Goal: Task Accomplishment & Management: Manage account settings

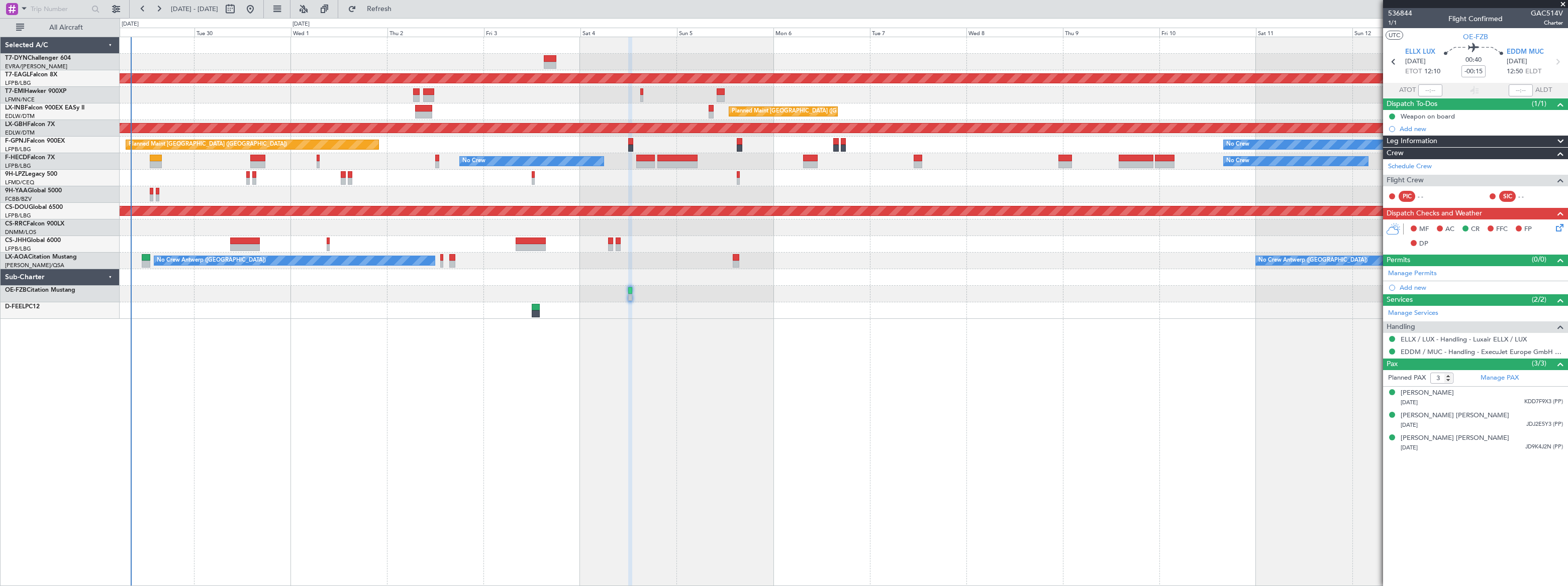
click at [342, 317] on div "Planned Maint Dubai (Al Maktoum Intl) Planned Maint [GEOGRAPHIC_DATA] ([GEOGRAP…" at bounding box center [843, 312] width 1448 height 550
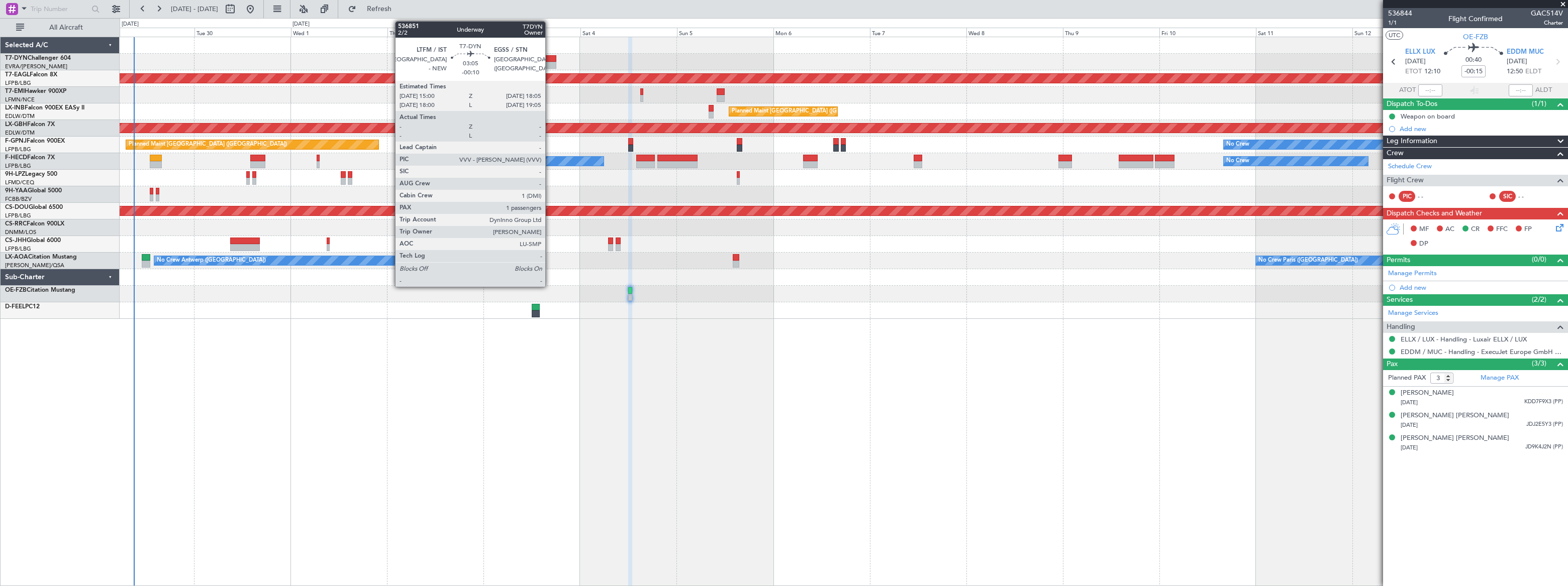
click at [550, 55] on div at bounding box center [550, 59] width 13 height 7
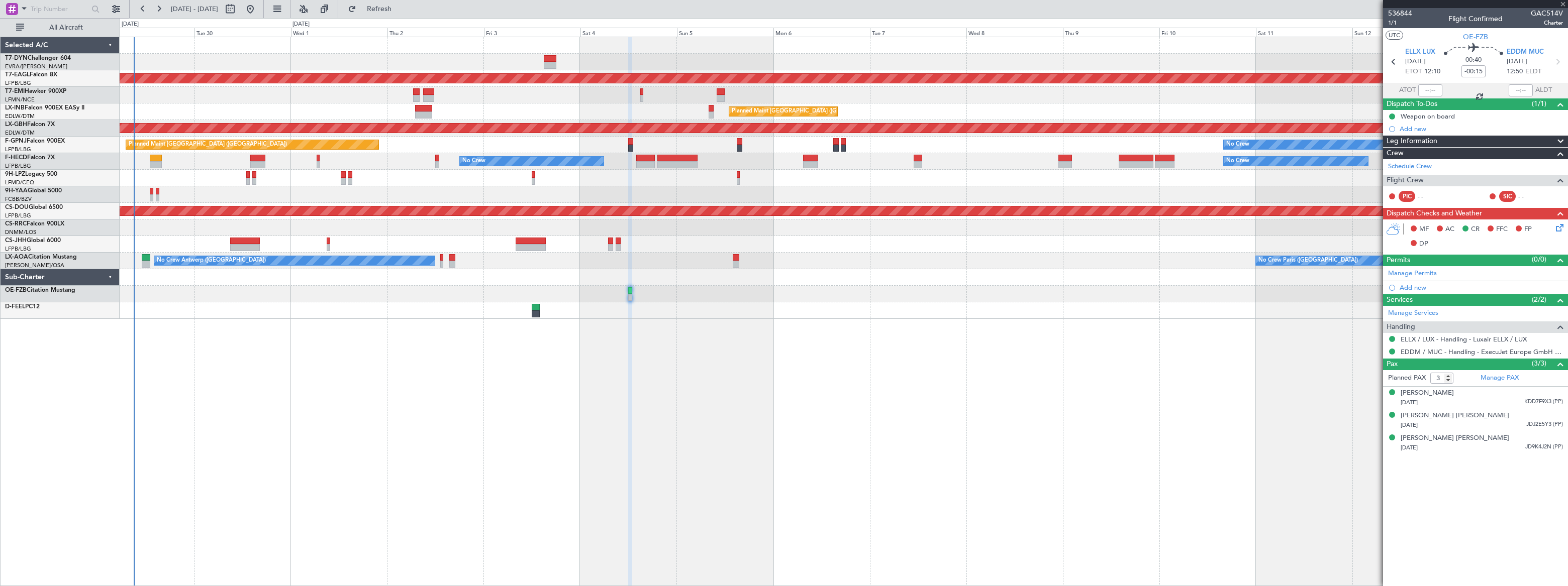
type input "-00:10"
type input "1"
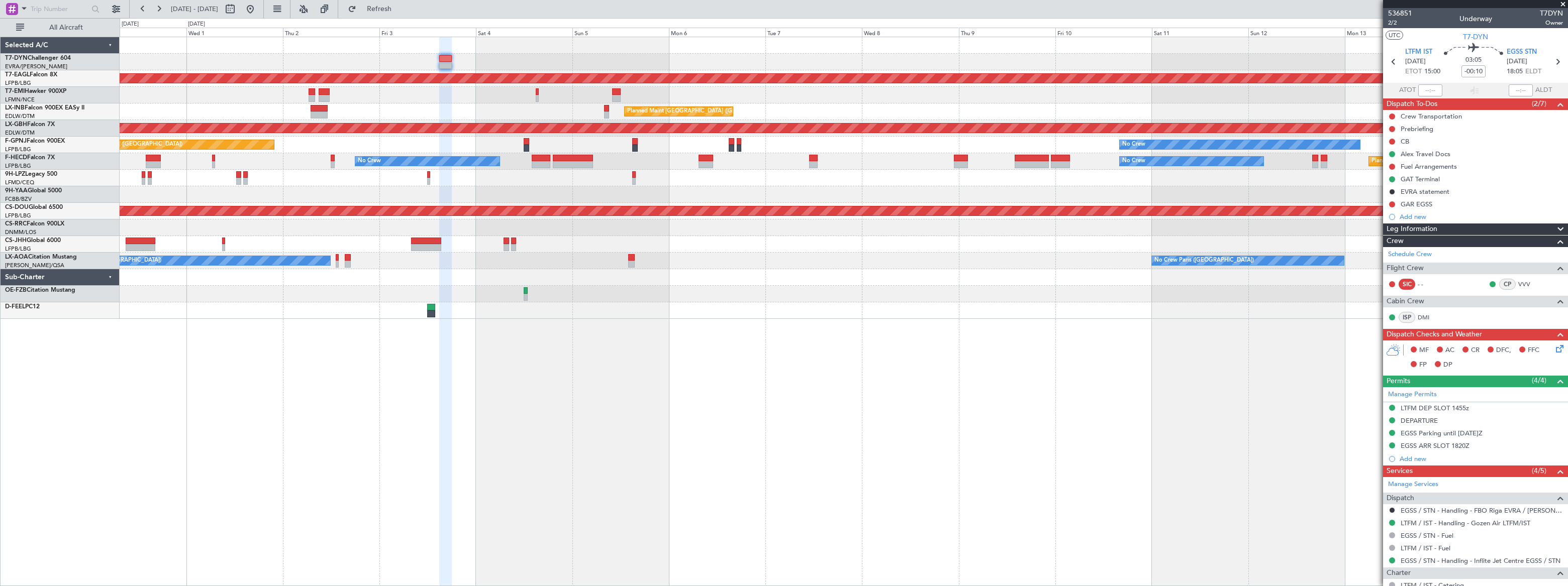
click at [884, 71] on div "Planned Maint Dubai (Al Maktoum Intl) Planned Maint [GEOGRAPHIC_DATA] ([GEOGRAP…" at bounding box center [843, 178] width 1448 height 282
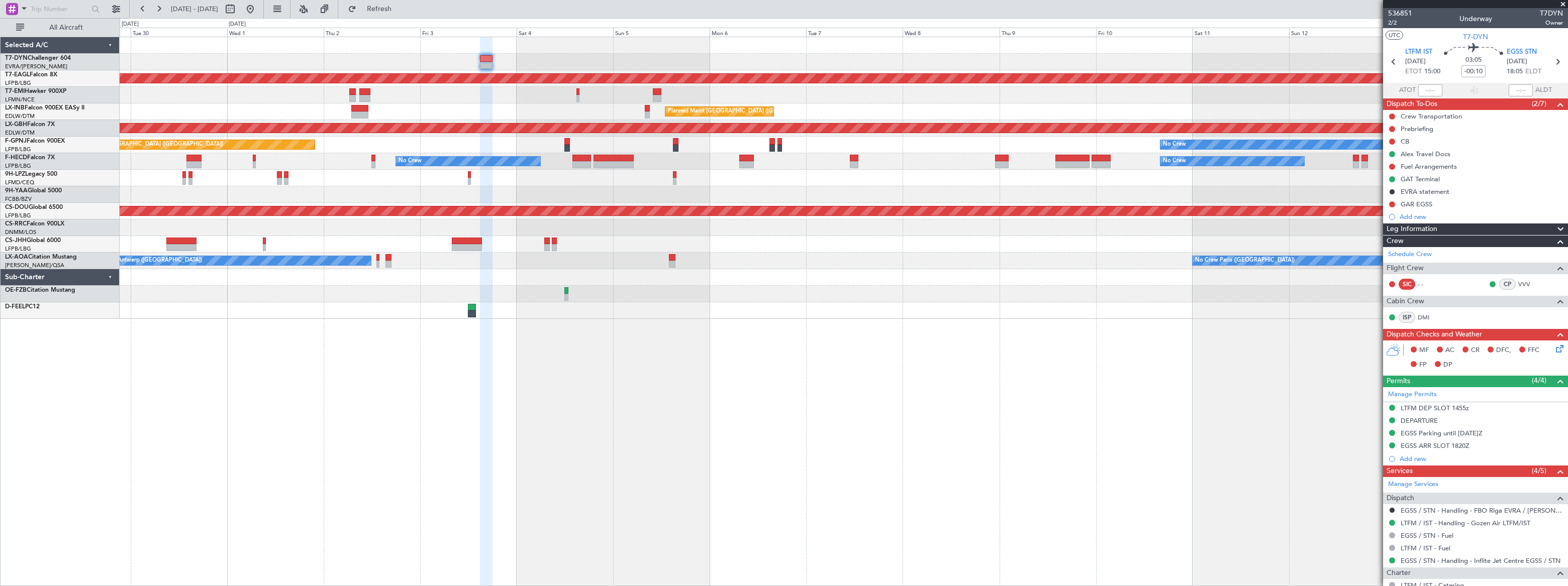
click at [694, 50] on div "Planned Maint Dubai (Al Maktoum Intl) Planned Maint [GEOGRAPHIC_DATA] ([GEOGRAP…" at bounding box center [843, 178] width 1448 height 282
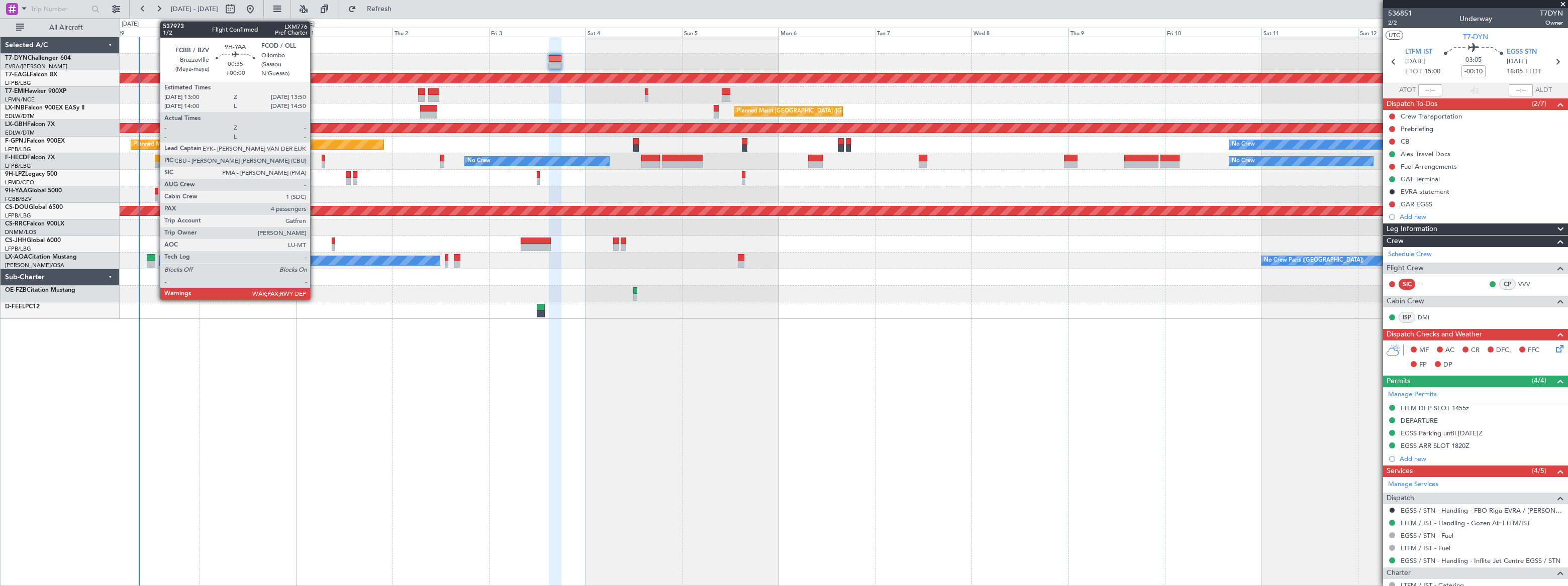
click at [155, 195] on div at bounding box center [157, 198] width 4 height 7
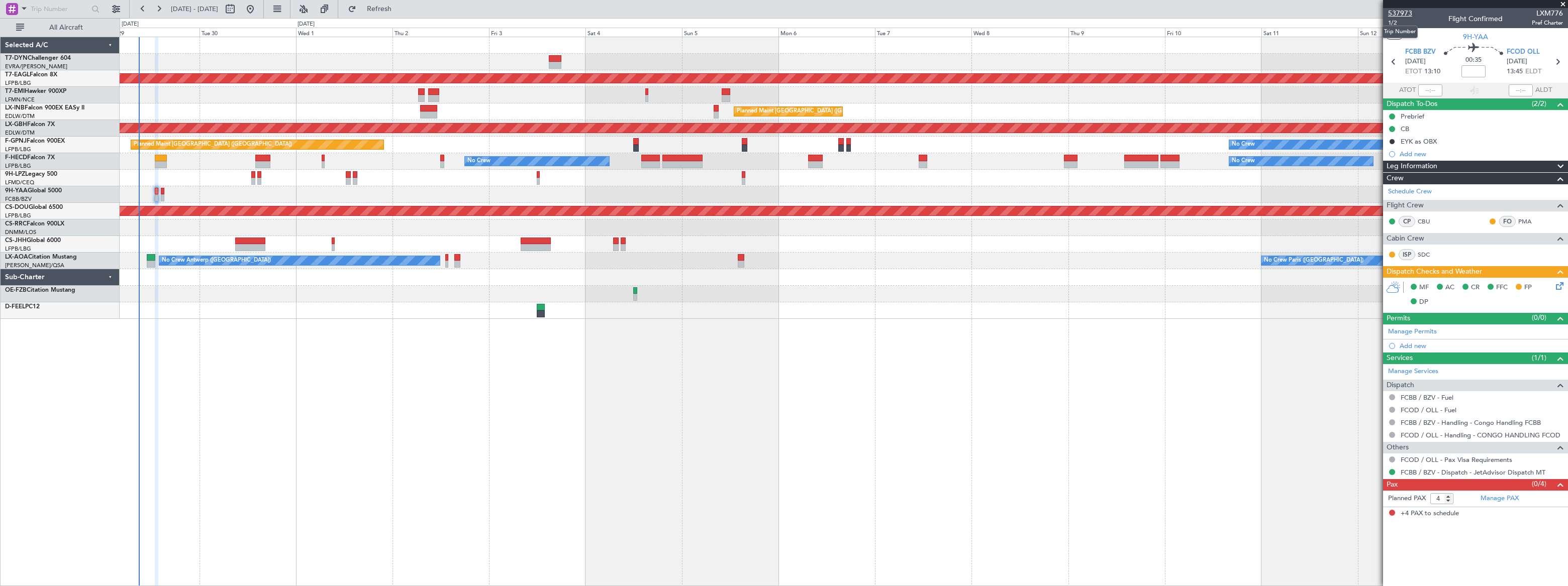
click at [1406, 13] on span "537973" at bounding box center [1400, 13] width 24 height 11
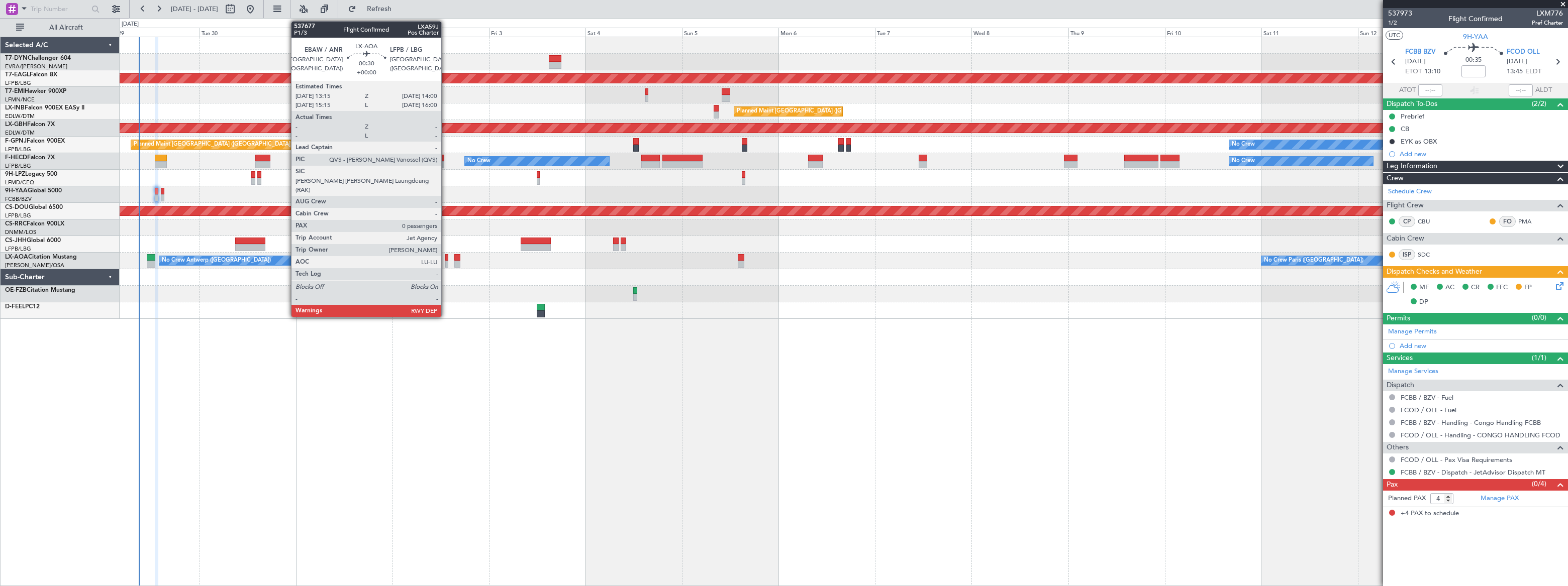
click at [445, 262] on div at bounding box center [447, 264] width 4 height 7
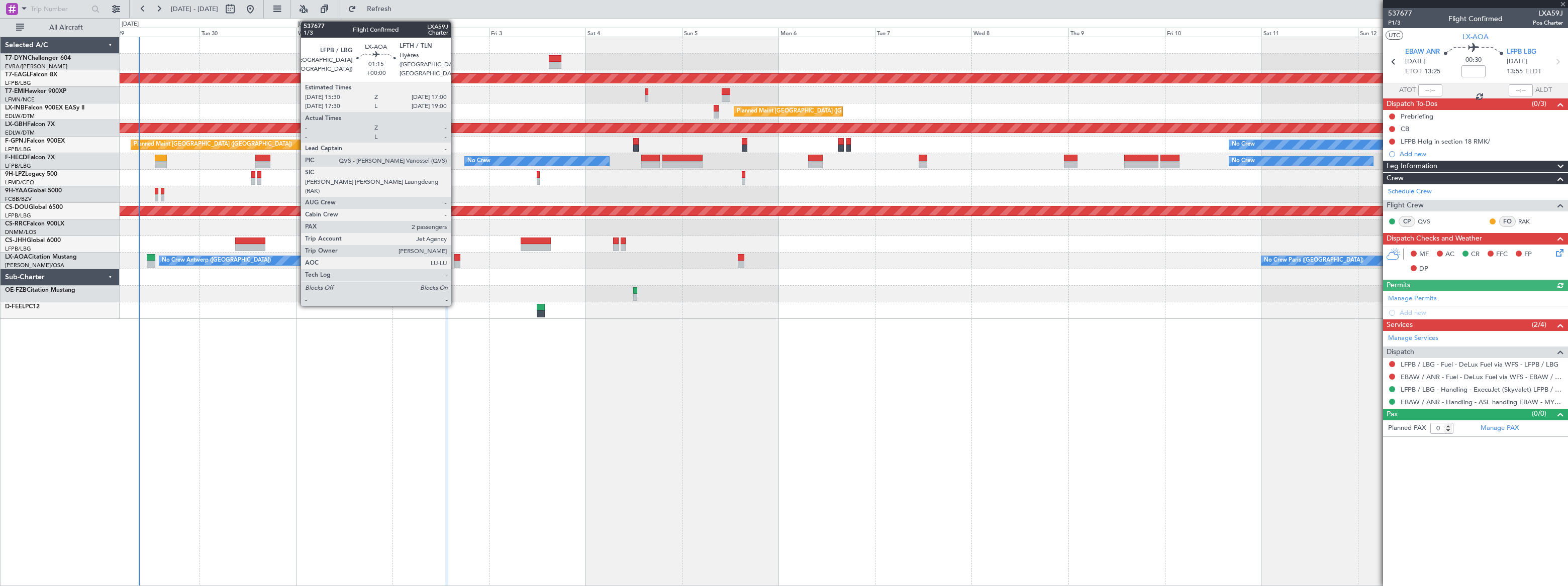
click at [455, 257] on div at bounding box center [458, 258] width 6 height 7
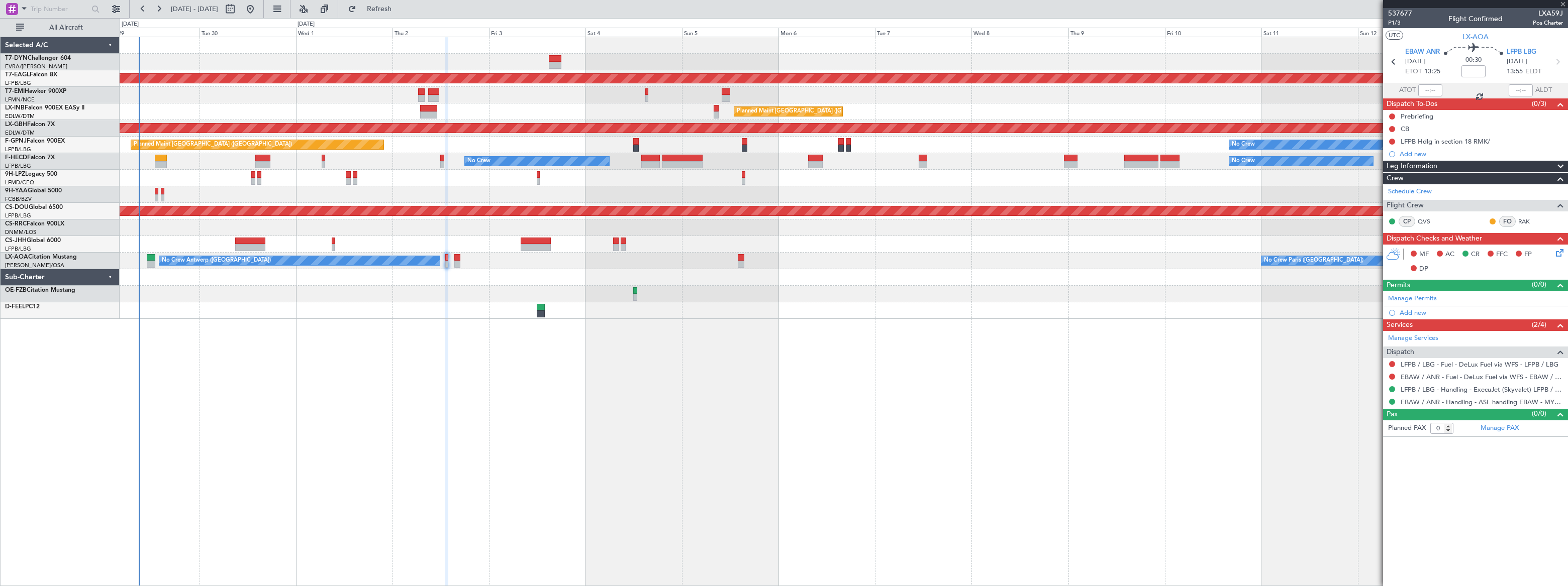
type input "2"
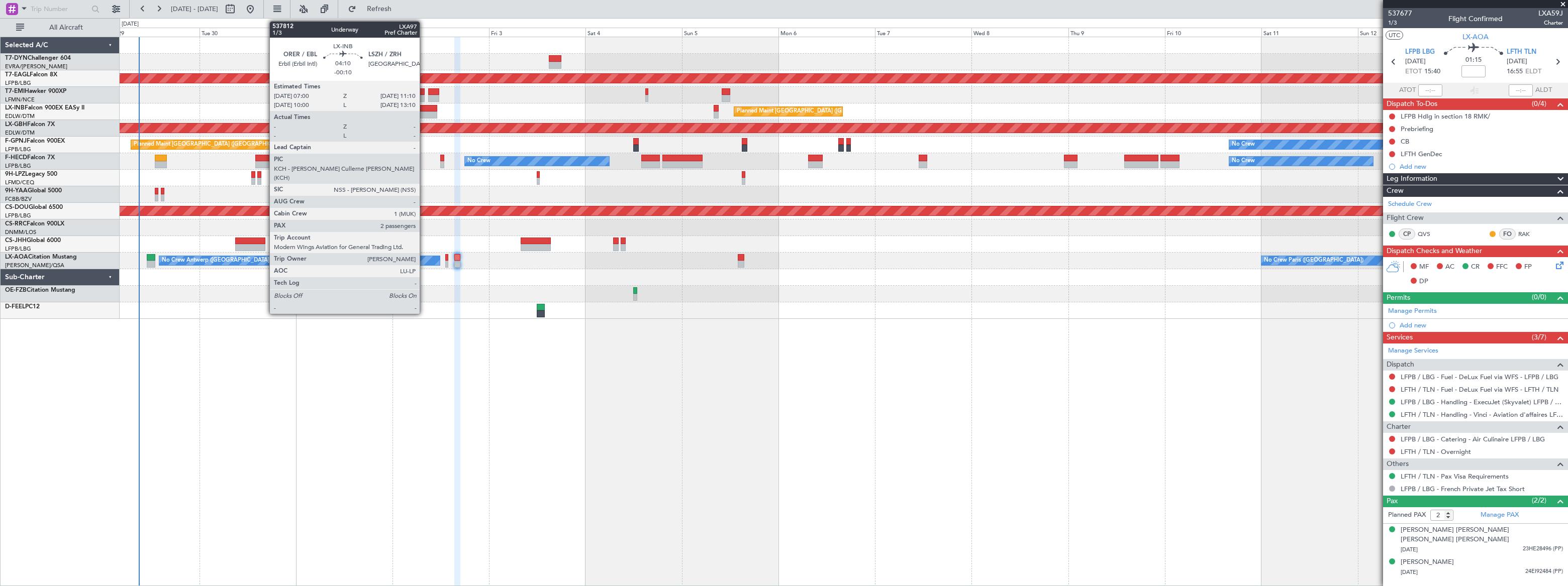
click at [424, 110] on div at bounding box center [428, 108] width 17 height 7
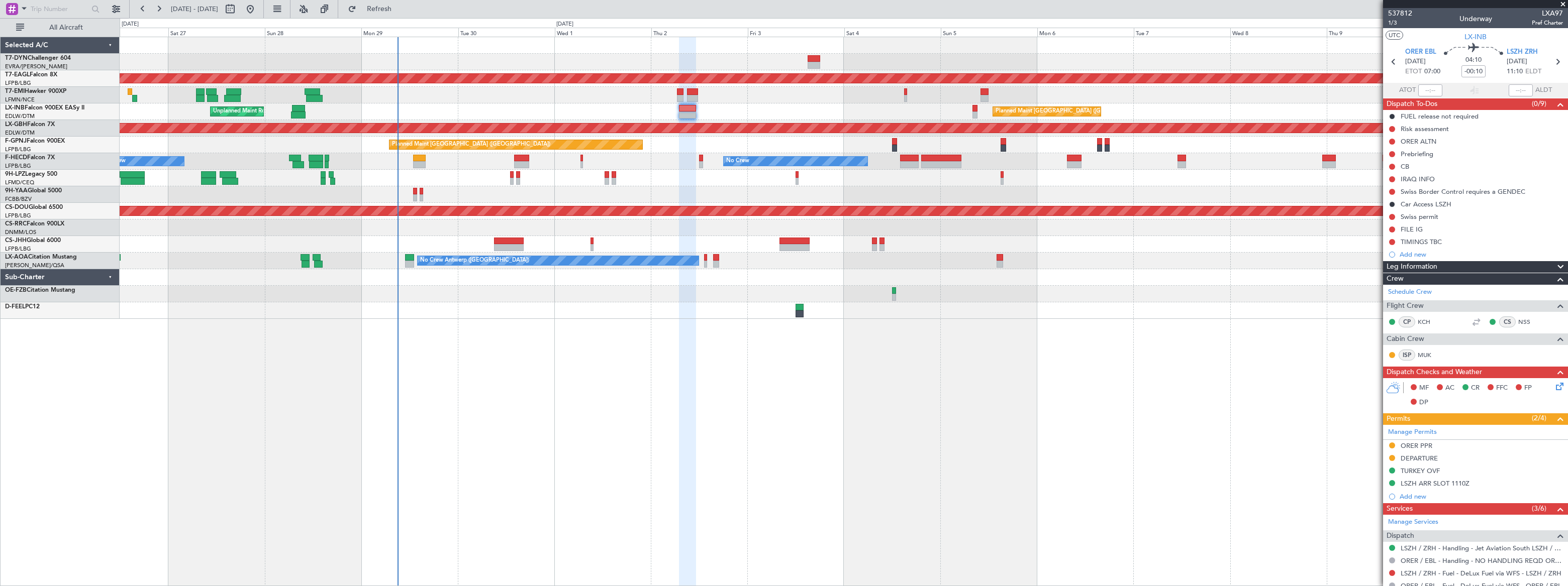
click at [466, 116] on div "Planned Maint London (Farnborough) Unplanned Maint Roma (Ciampino) Planned Main…" at bounding box center [843, 112] width 1447 height 17
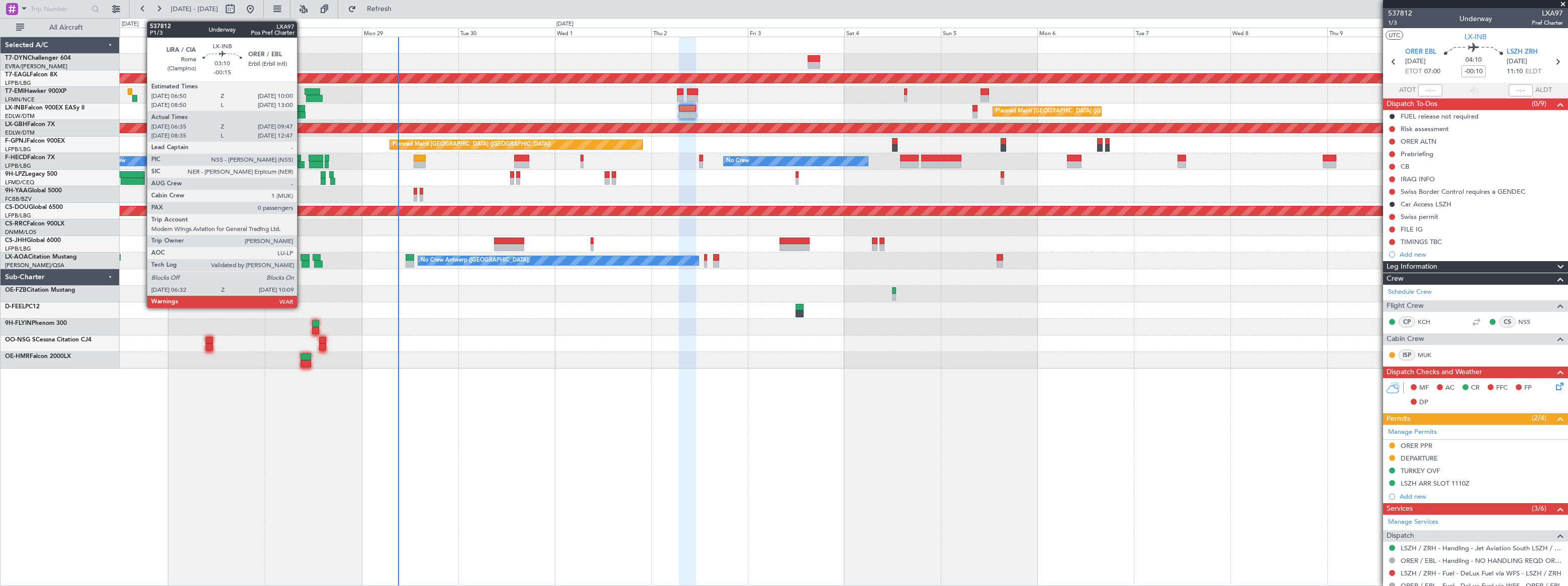
click at [300, 109] on div at bounding box center [298, 108] width 13 height 7
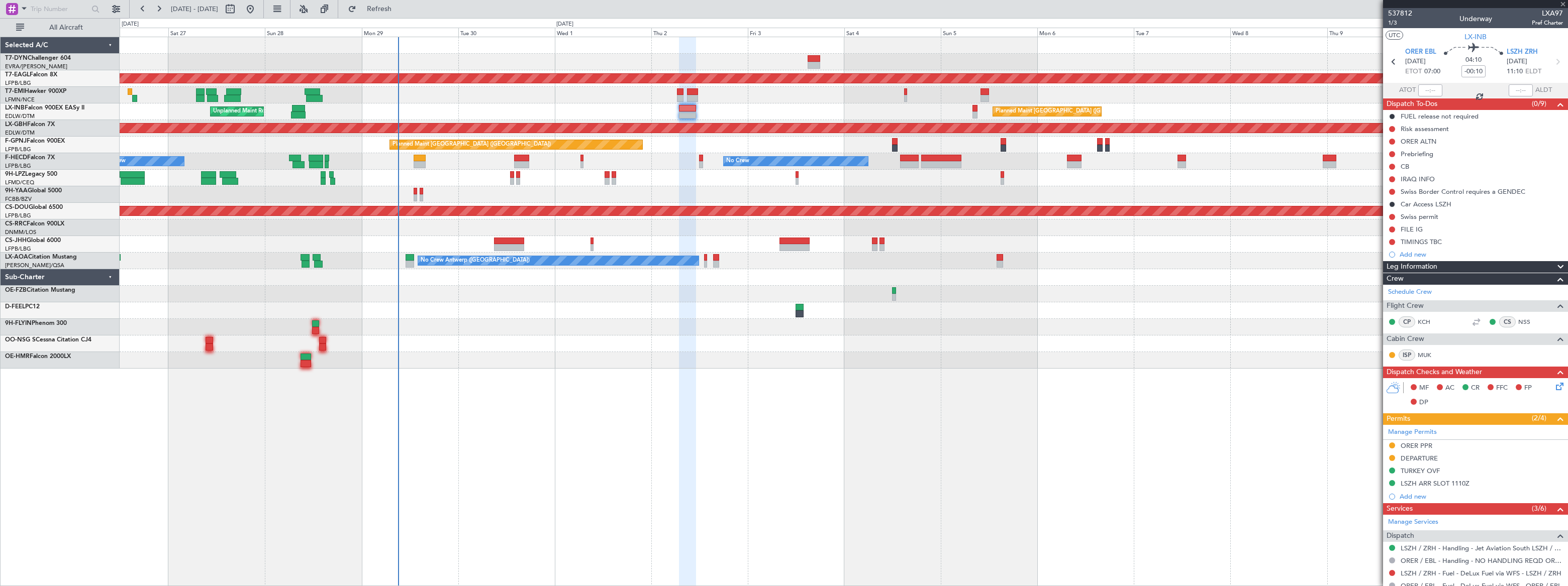
type input "-00:15"
type input "06:35"
type input "09:47"
type input "0"
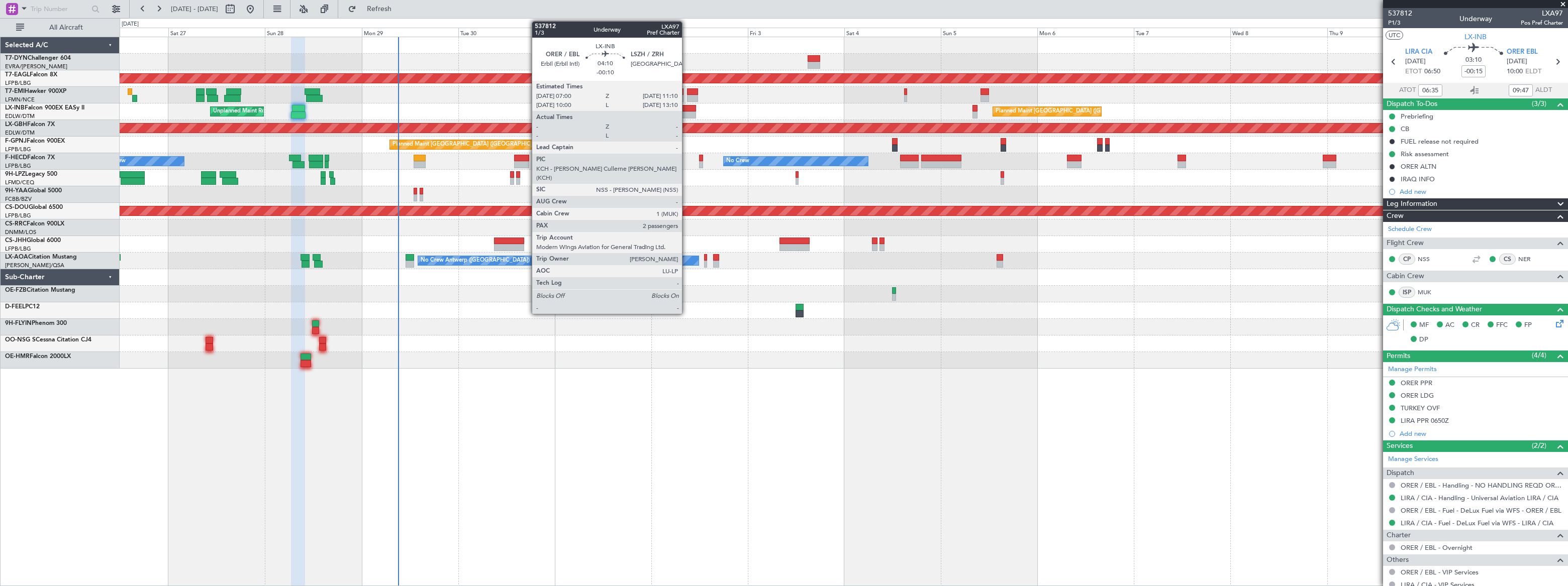
click at [687, 106] on div at bounding box center [687, 108] width 17 height 7
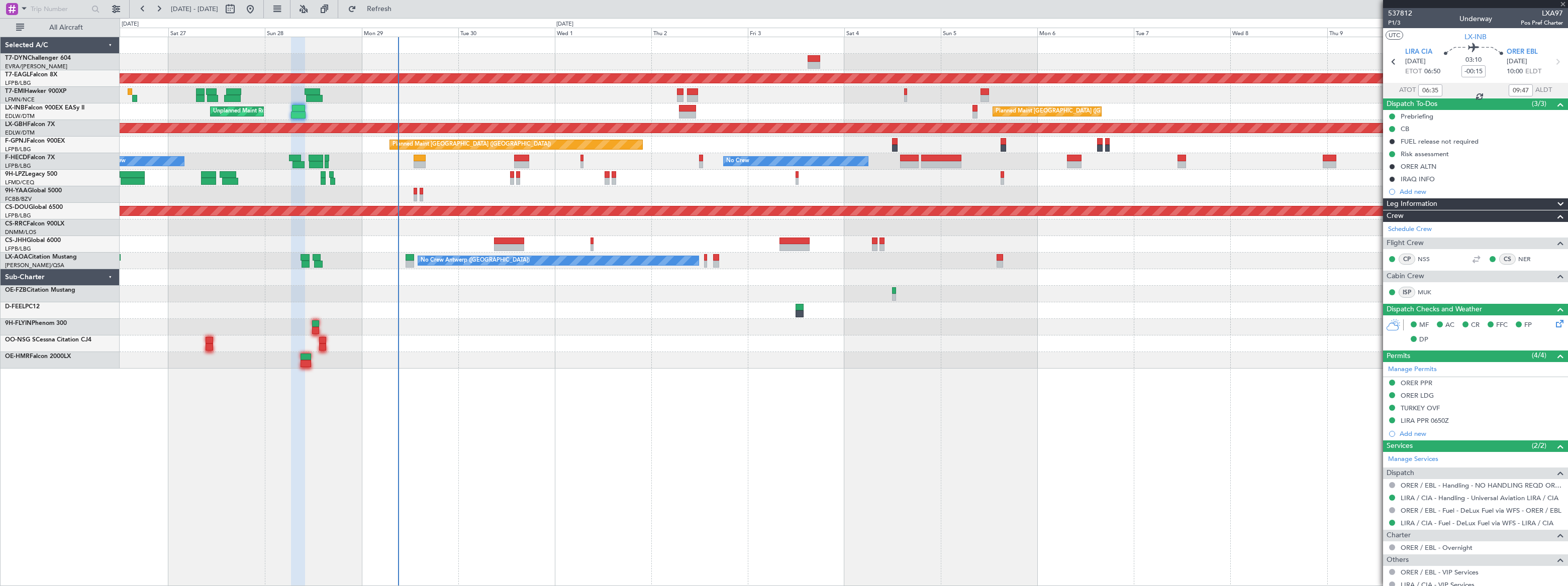
type input "-00:10"
type input "2"
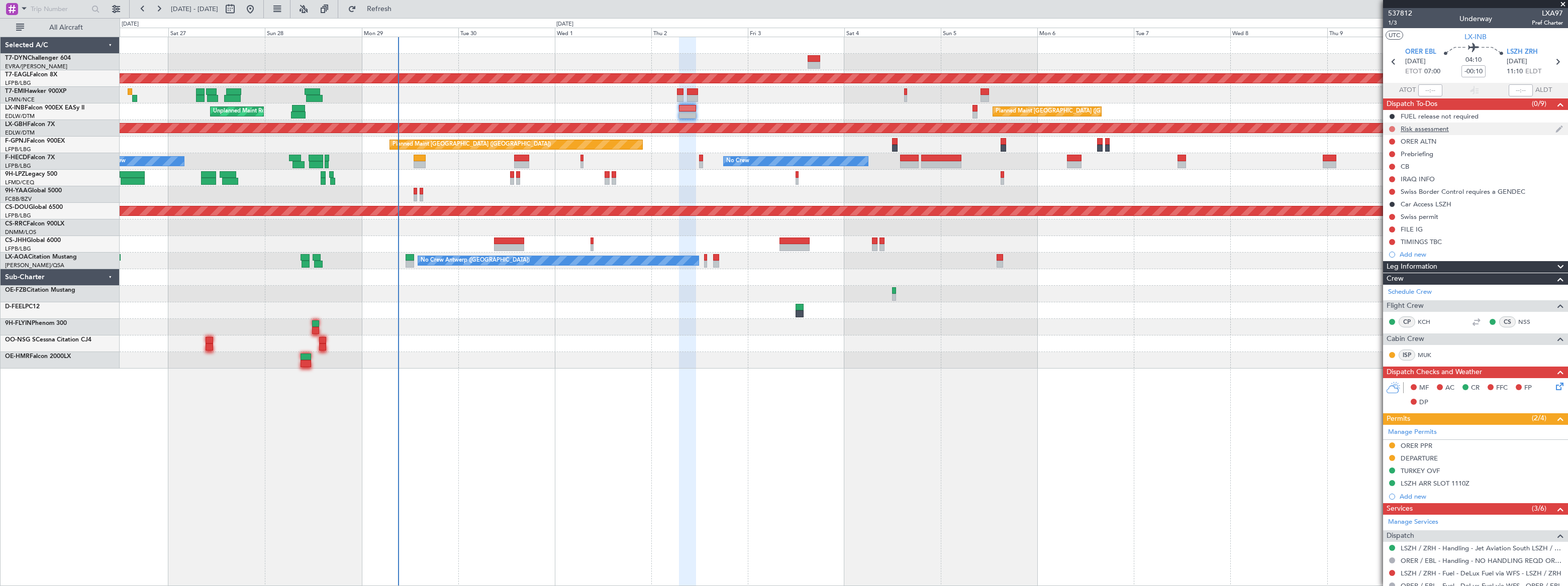
click at [1392, 129] on button at bounding box center [1392, 129] width 6 height 6
drag, startPoint x: 1385, startPoint y: 189, endPoint x: 1380, endPoint y: 192, distance: 5.8
click at [1384, 189] on span "Cancelled" at bounding box center [1394, 188] width 29 height 10
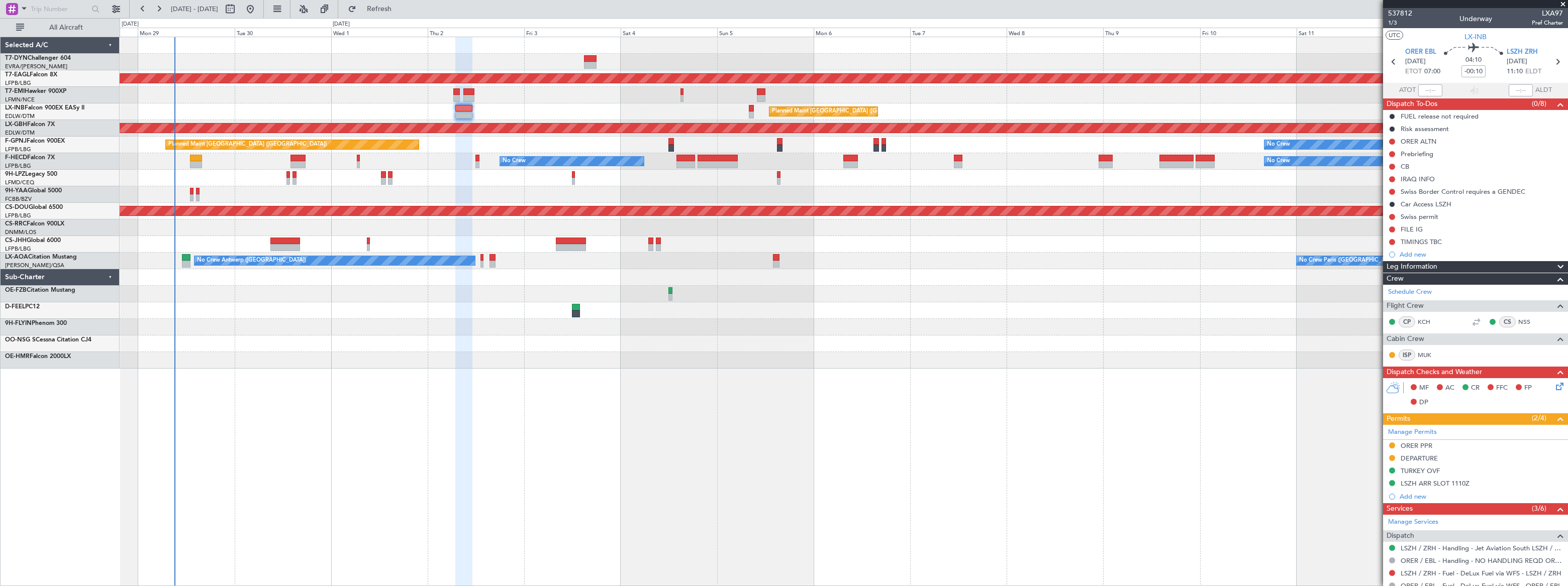
click at [232, 342] on div "Planned Maint Dubai (Al Maktoum Intl) Planned Maint London (Farnborough) Unplan…" at bounding box center [844, 312] width 1448 height 550
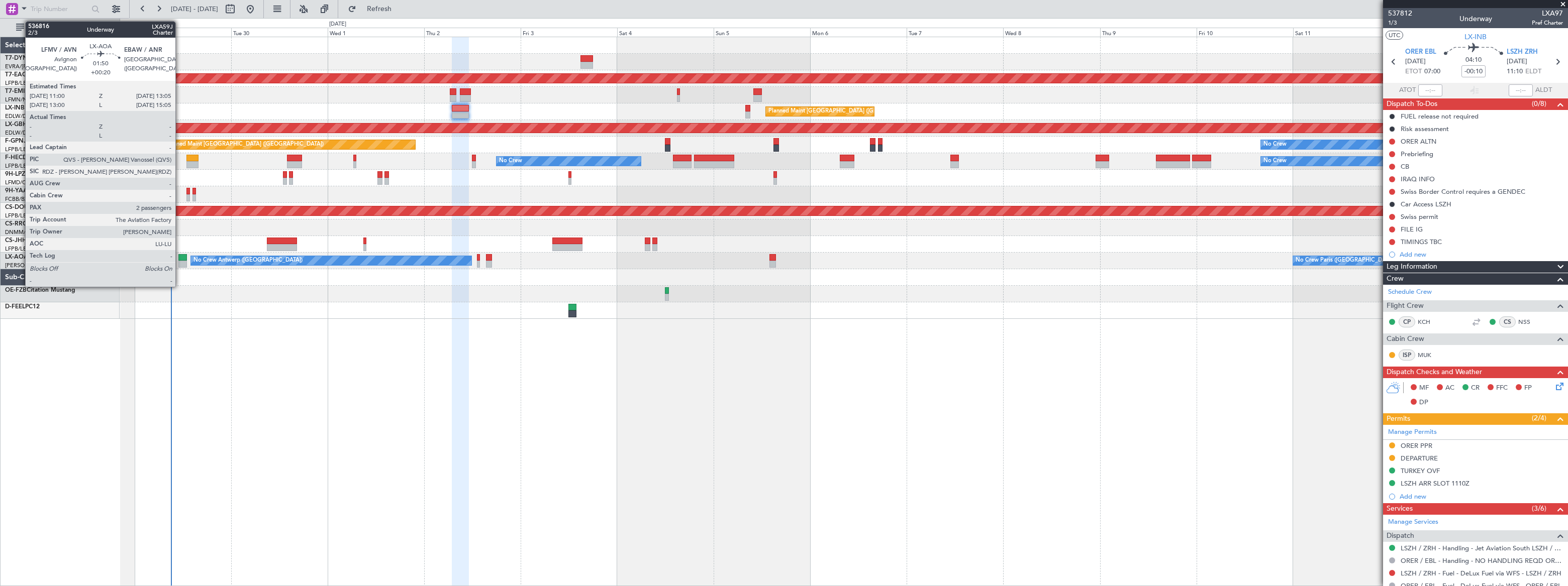
click at [180, 256] on div at bounding box center [182, 258] width 8 height 7
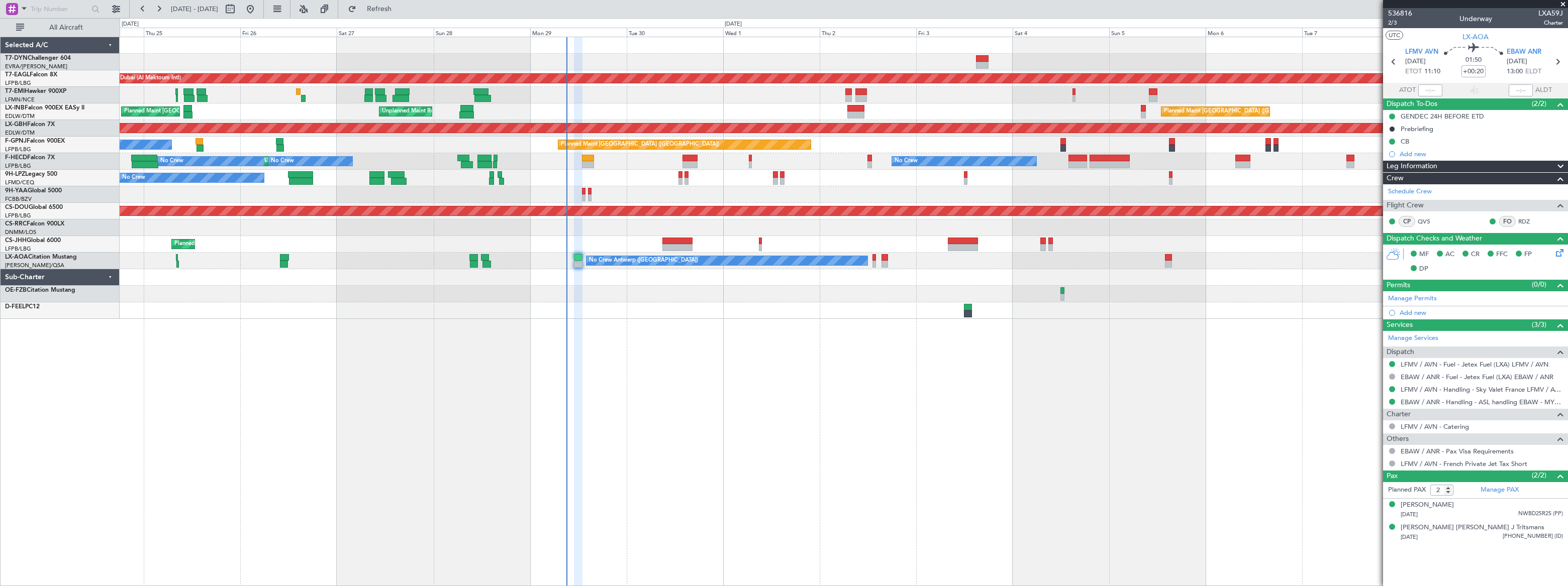
click at [604, 353] on div "Planned Maint Dubai (Al Maktoum Intl) Planned Maint Zurich Planned Maint London…" at bounding box center [844, 312] width 1448 height 550
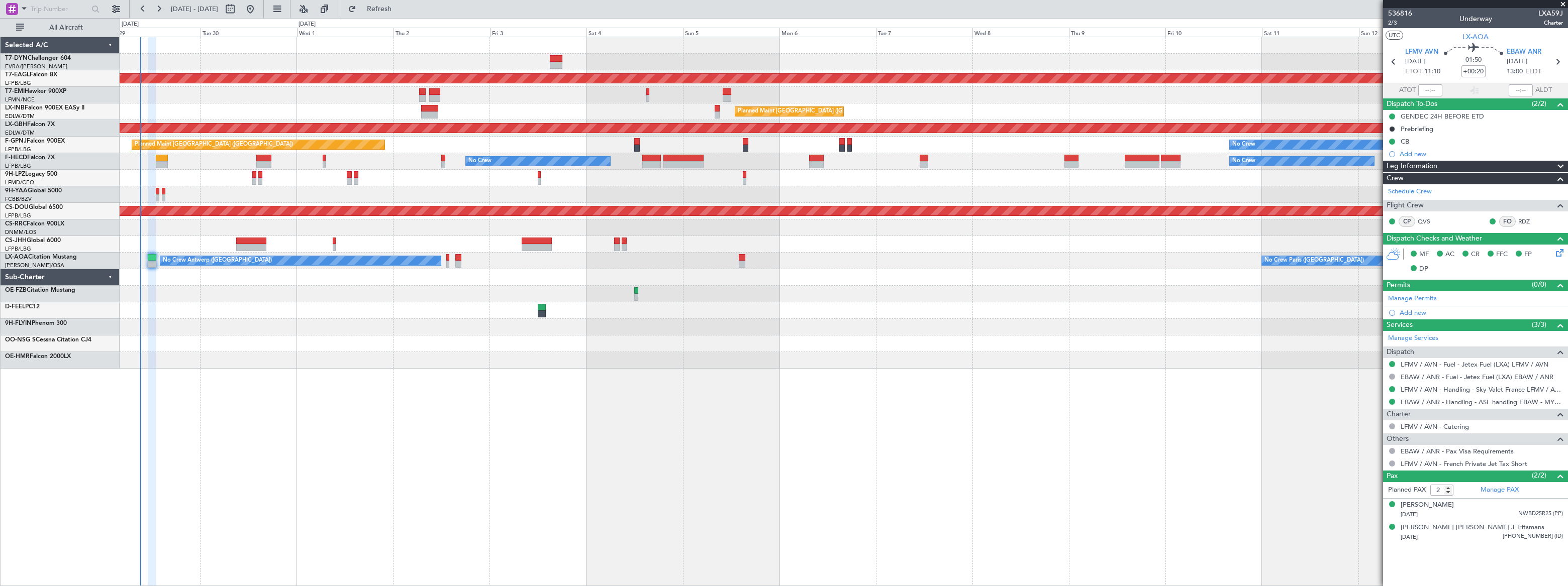
click at [262, 355] on div at bounding box center [843, 361] width 1447 height 17
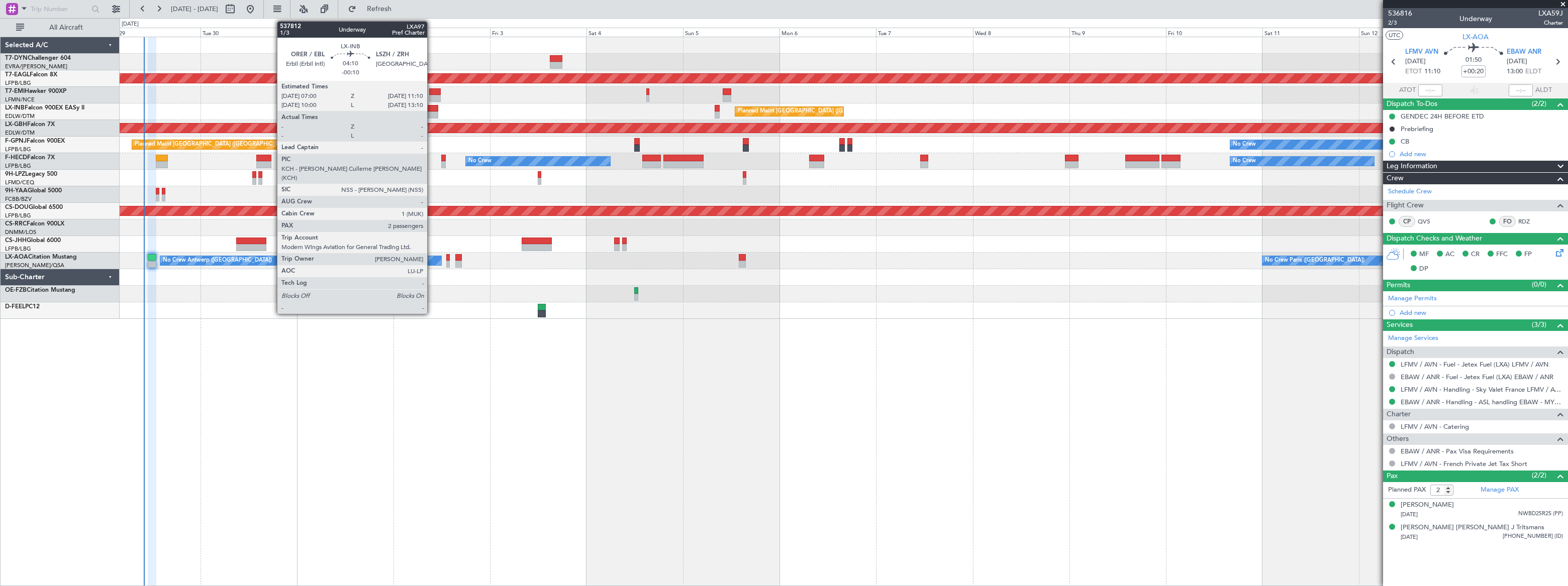
click at [431, 109] on div at bounding box center [430, 108] width 17 height 7
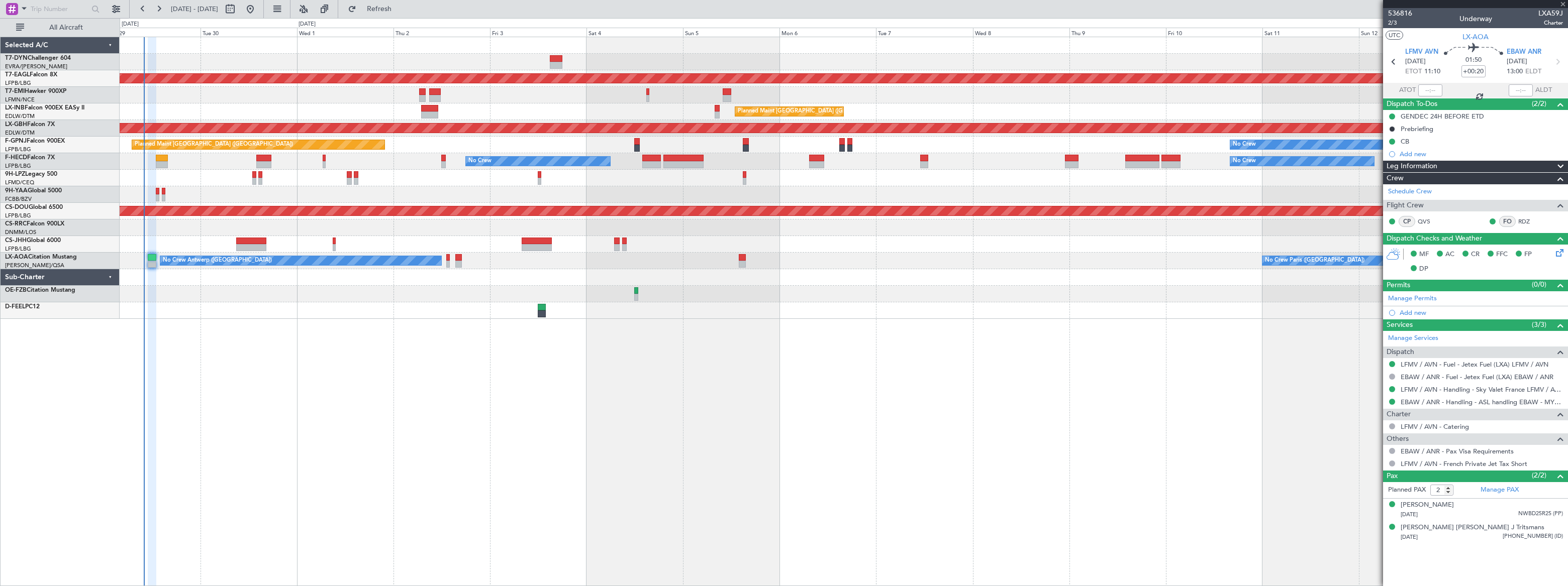
type input "-00:10"
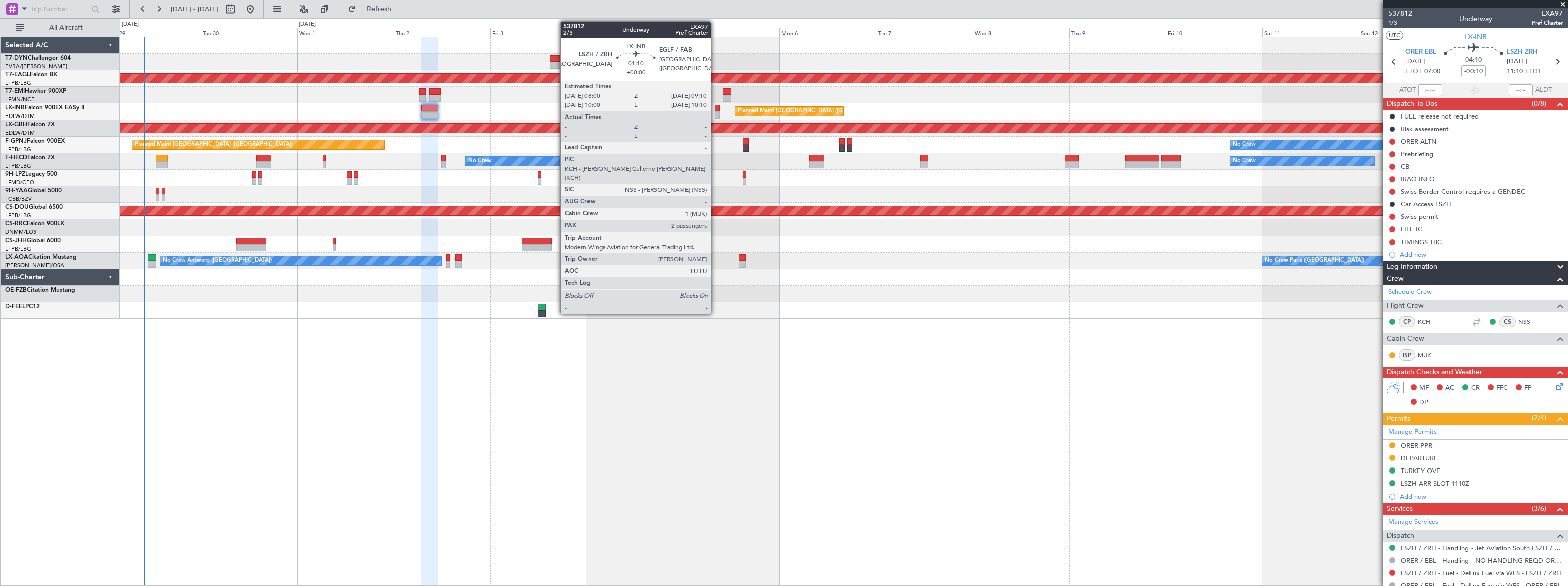
click at [715, 112] on div at bounding box center [717, 115] width 5 height 7
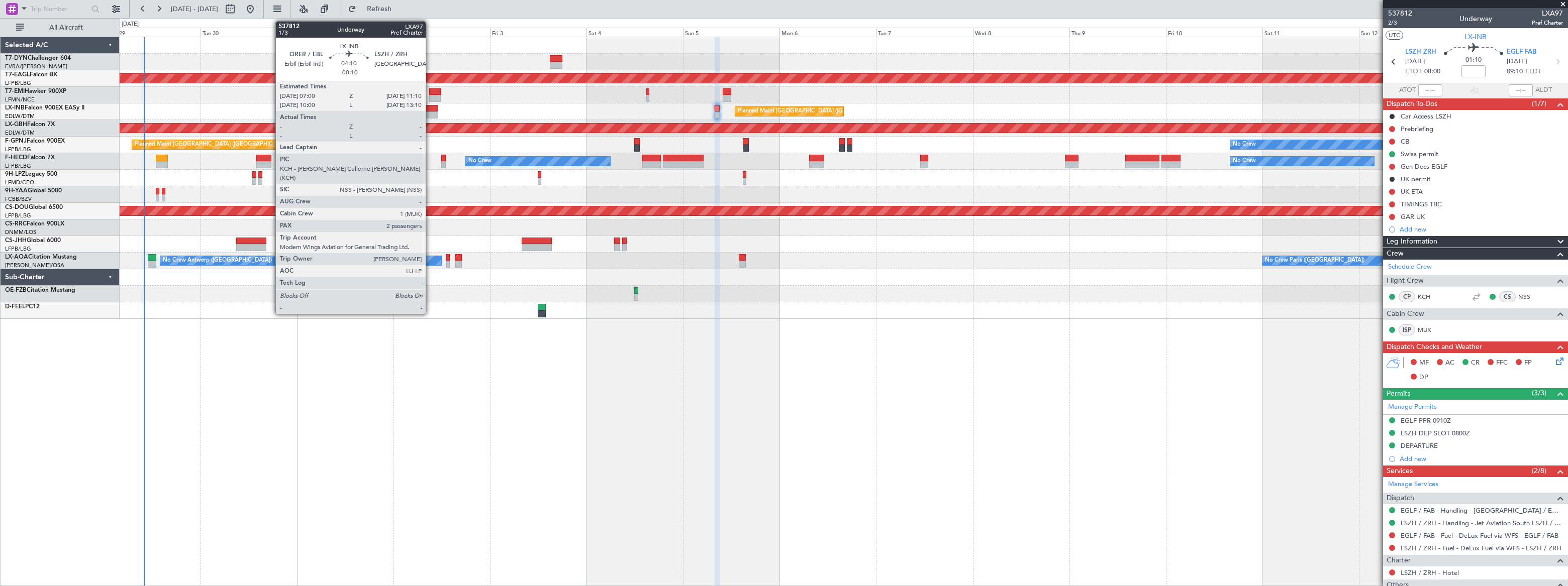
click at [430, 111] on div at bounding box center [430, 115] width 17 height 7
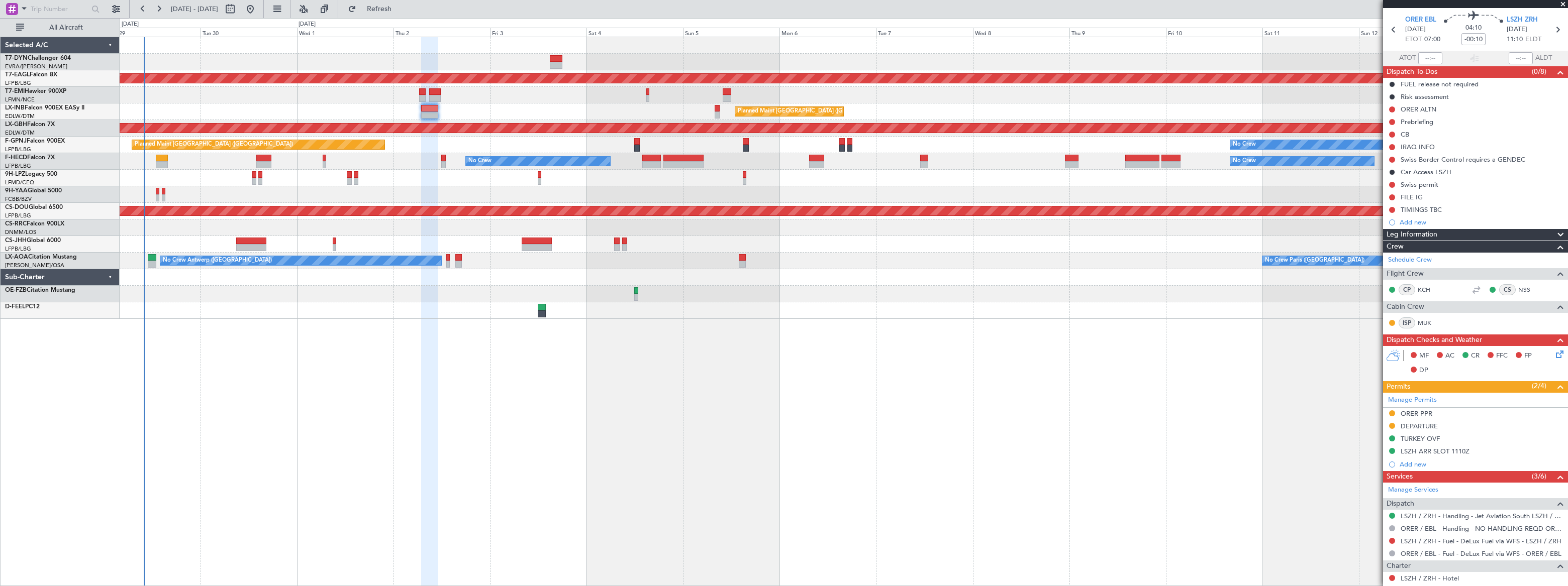
scroll to position [137, 0]
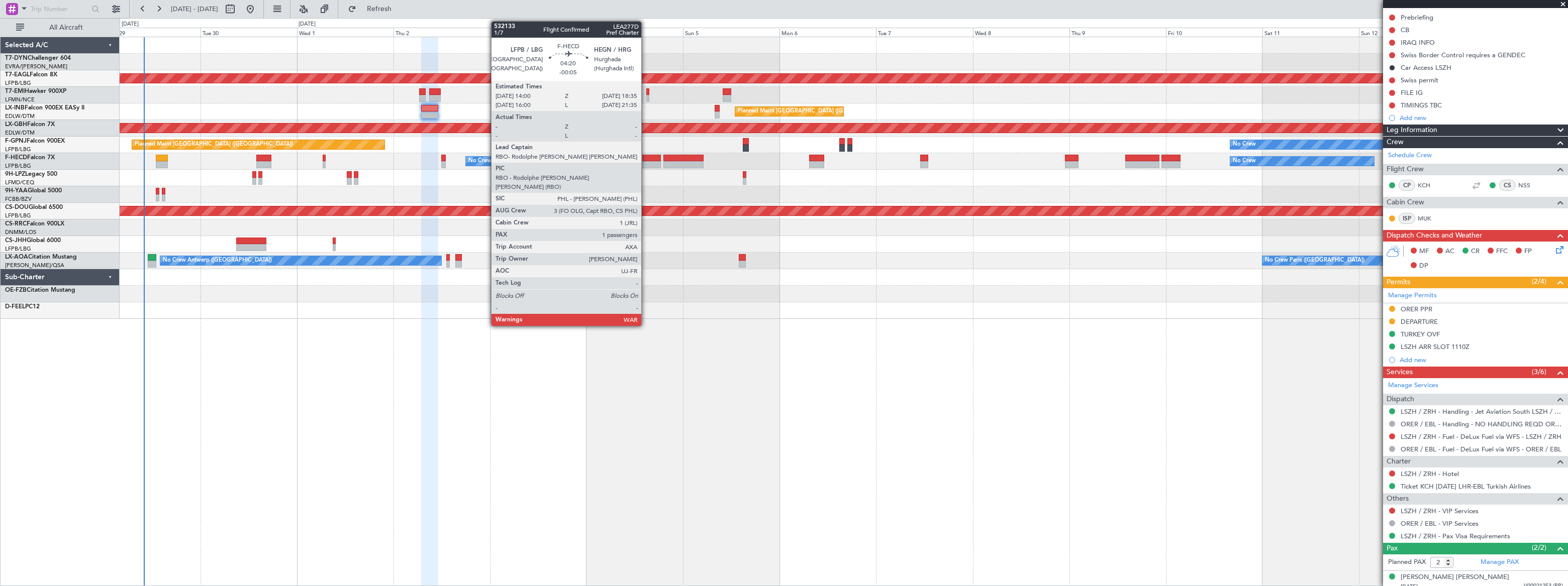
click at [646, 157] on div at bounding box center [651, 158] width 18 height 7
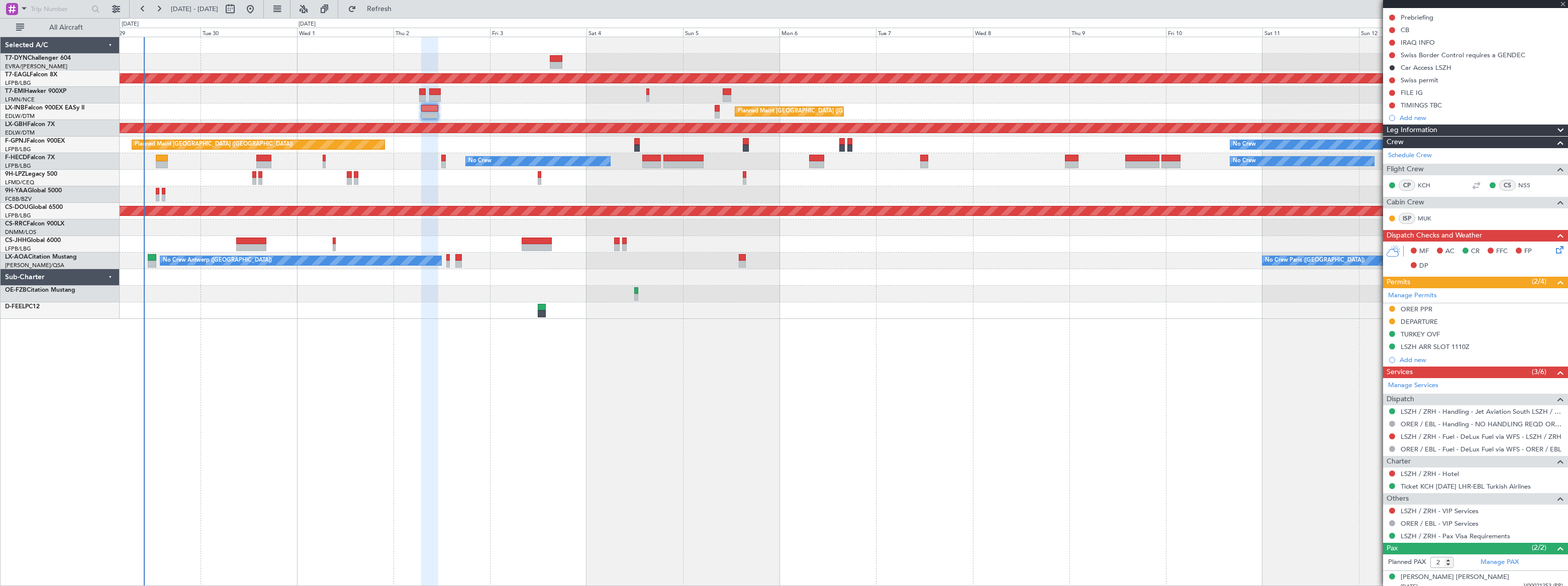
type input "-00:05"
type input "1"
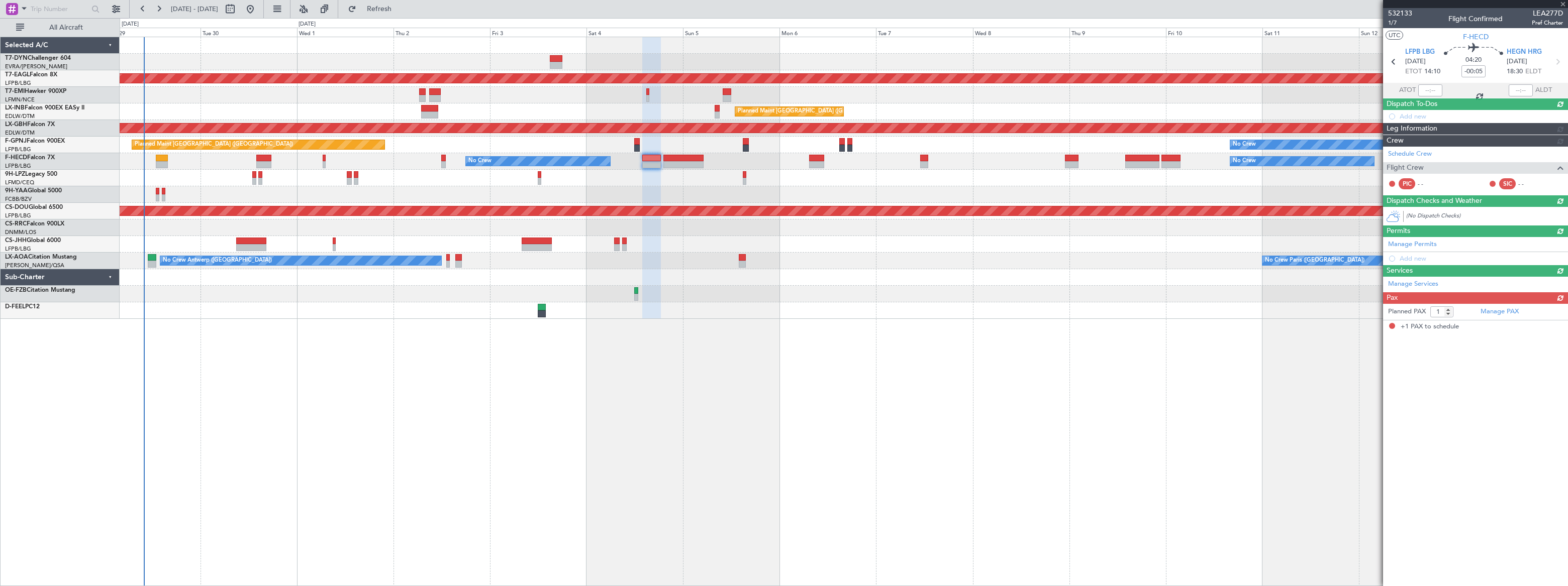
scroll to position [0, 0]
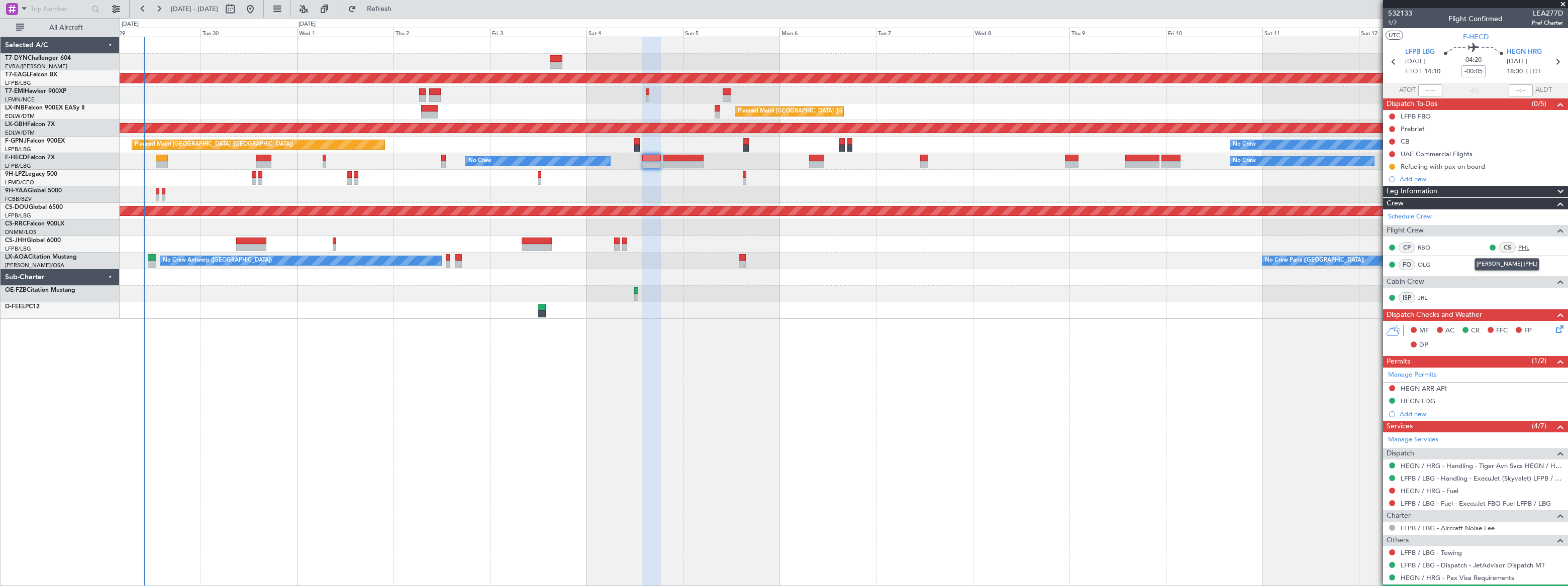
click at [1518, 246] on link "PHL" at bounding box center [1529, 248] width 23 height 9
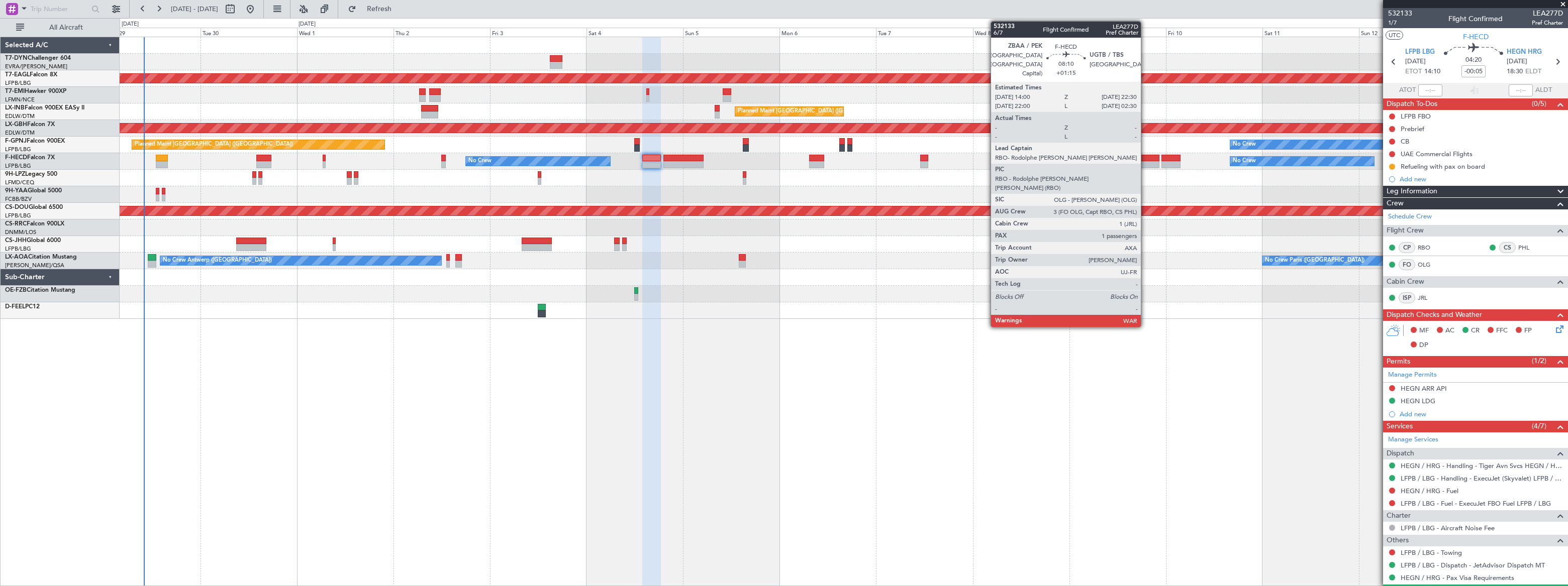
click at [1145, 155] on div at bounding box center [1142, 158] width 34 height 7
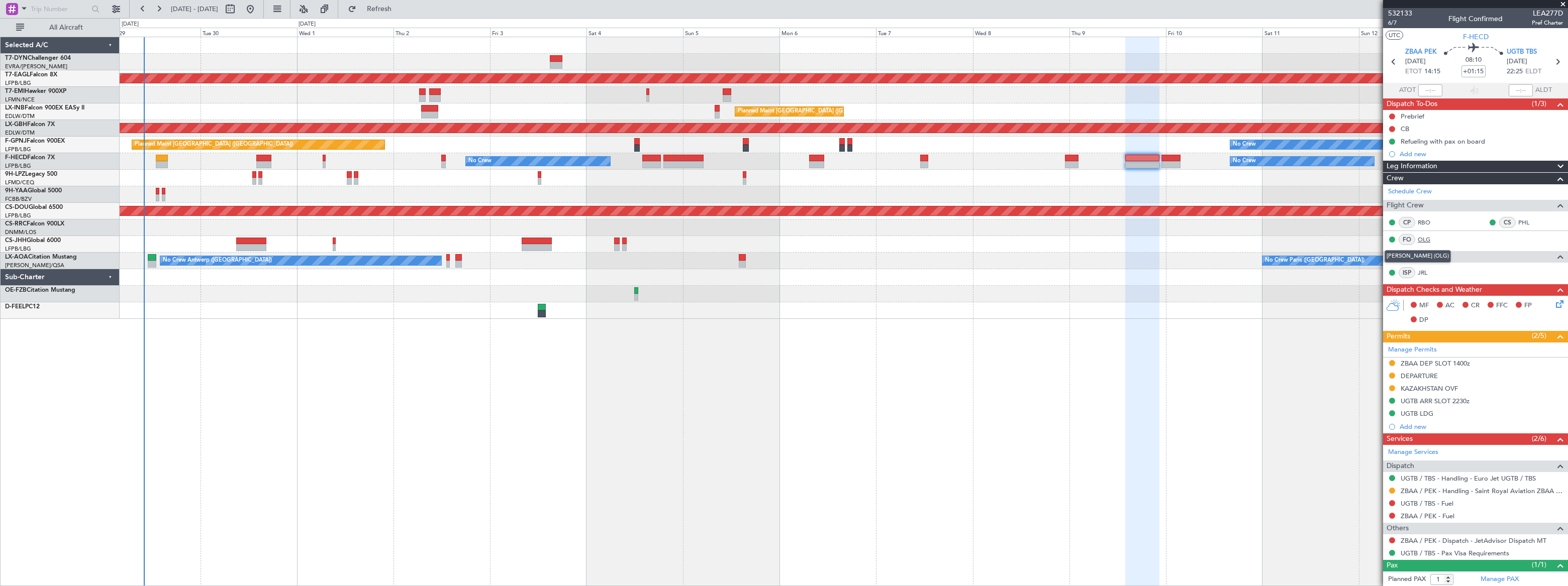
click at [1426, 239] on link "OLG" at bounding box center [1429, 240] width 23 height 9
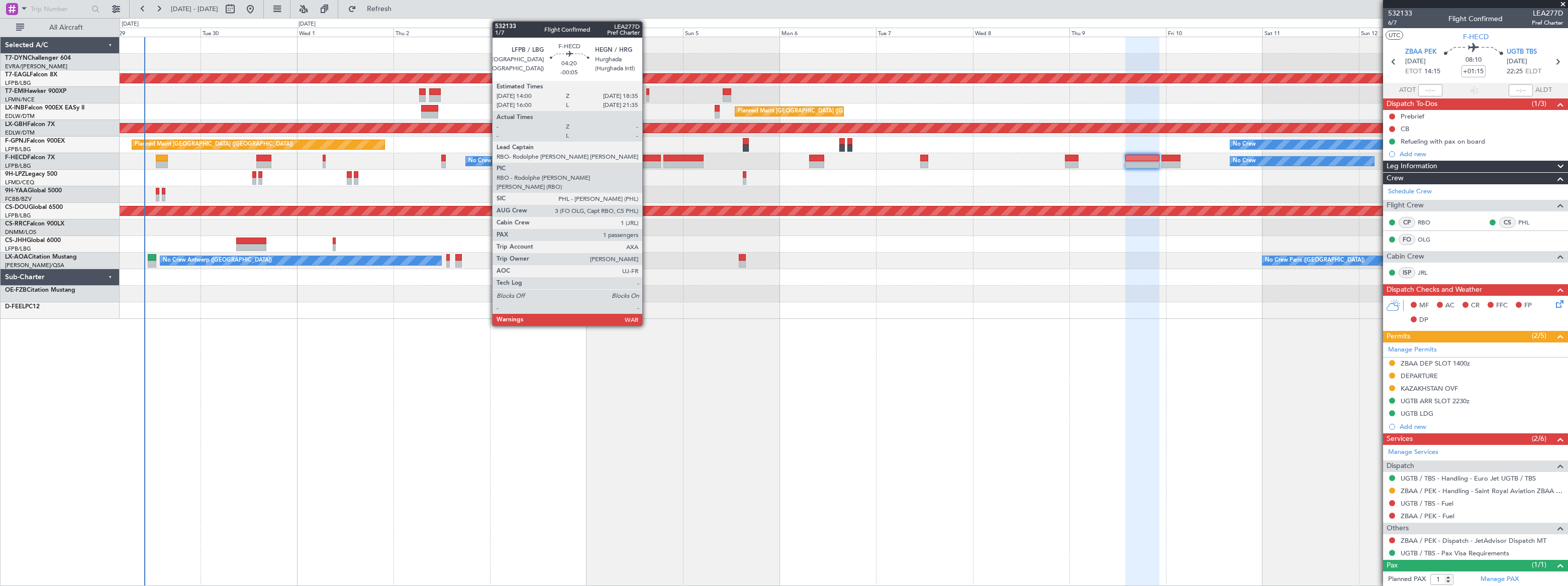
click at [647, 161] on div at bounding box center [651, 164] width 18 height 7
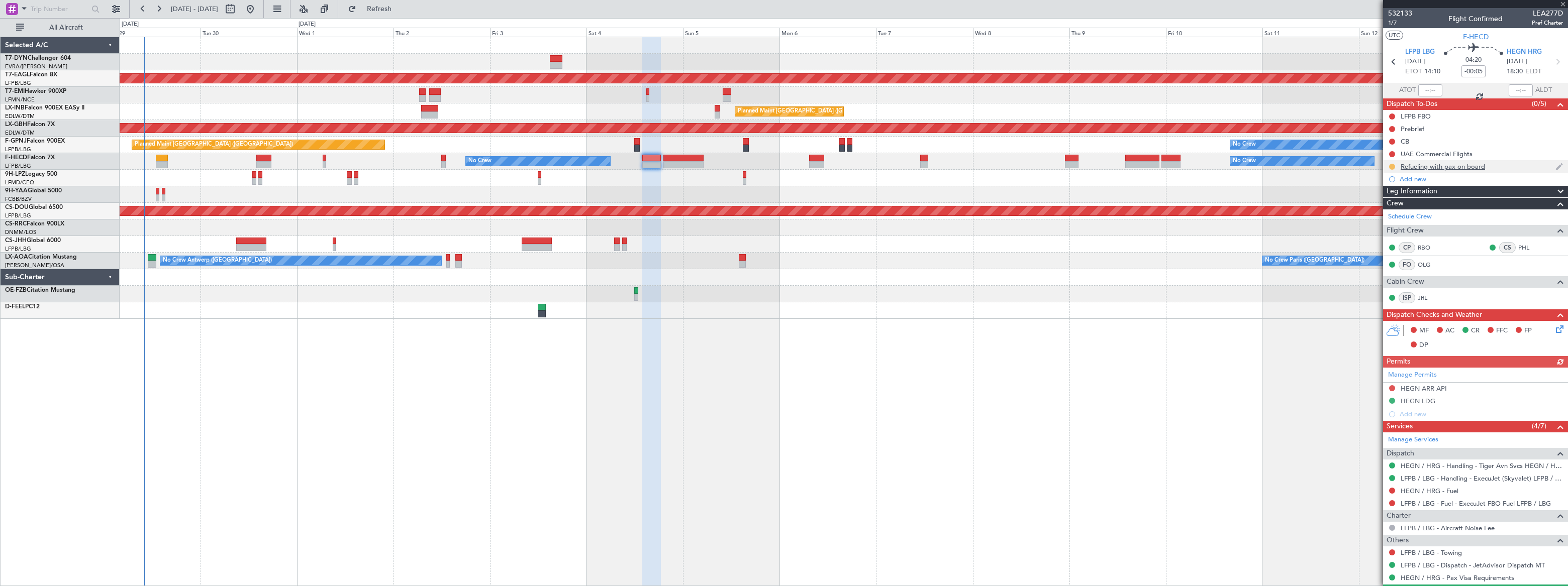
click at [1393, 164] on button at bounding box center [1392, 166] width 6 height 6
drag, startPoint x: 1393, startPoint y: 211, endPoint x: 1357, endPoint y: 234, distance: 42.7
click at [1392, 211] on span "Completed" at bounding box center [1396, 211] width 33 height 10
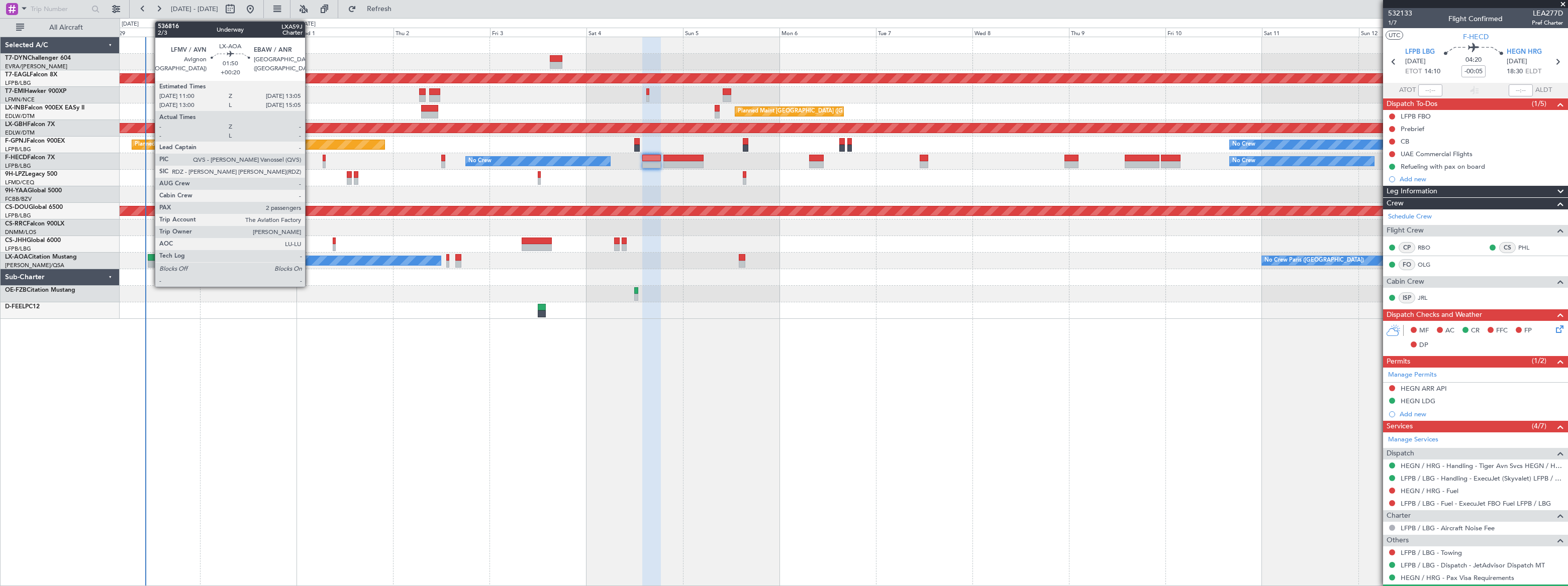
click at [150, 261] on div at bounding box center [151, 264] width 8 height 7
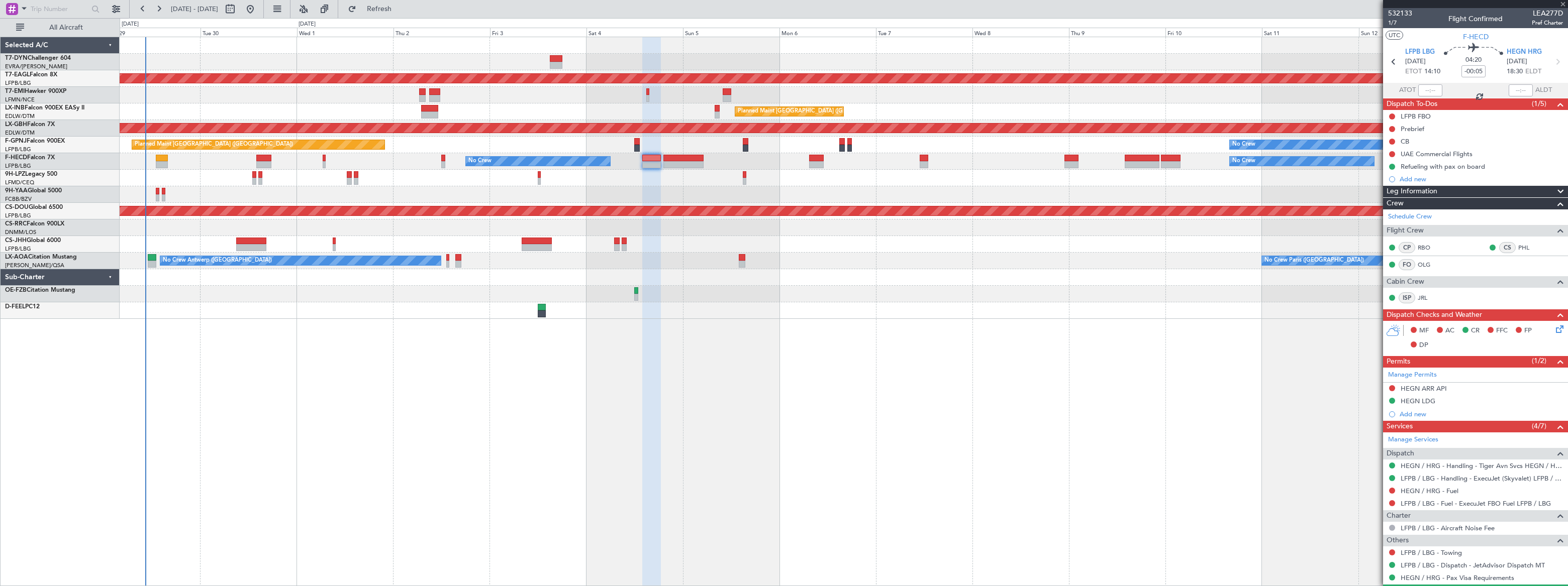
type input "+00:20"
type input "2"
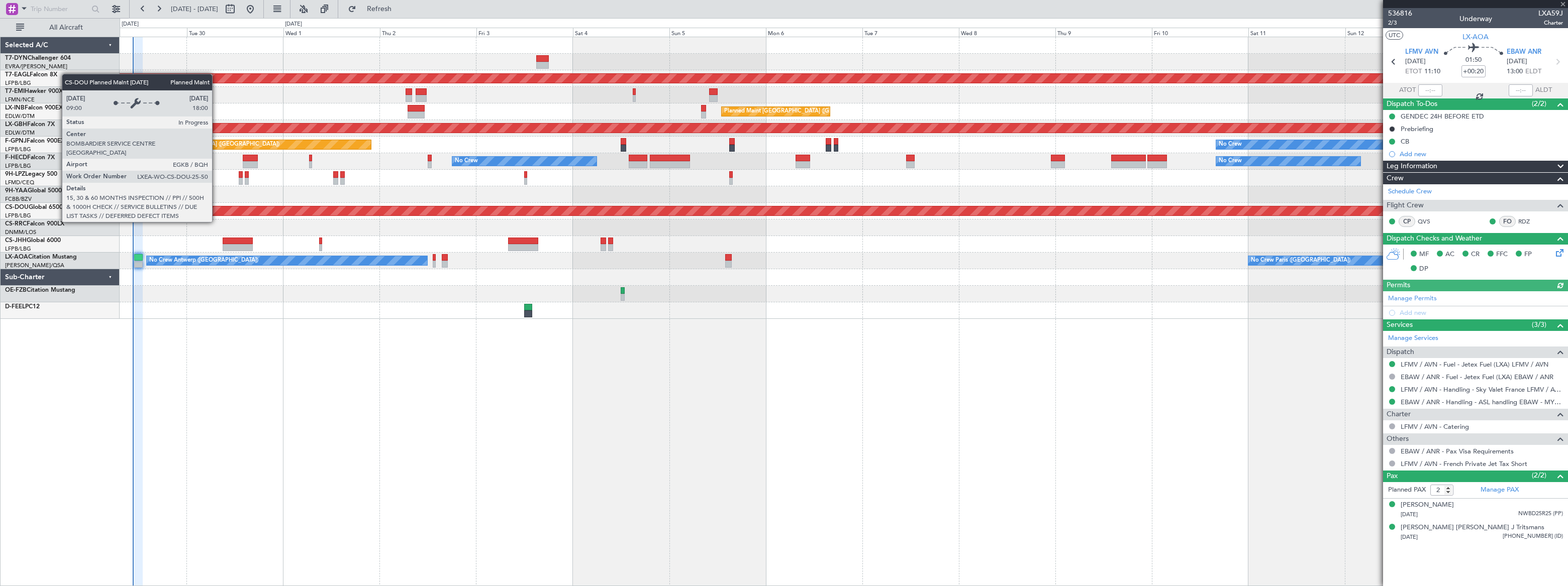
click at [204, 215] on div "Planned Maint London ([GEOGRAPHIC_DATA])" at bounding box center [895, 211] width 4238 height 9
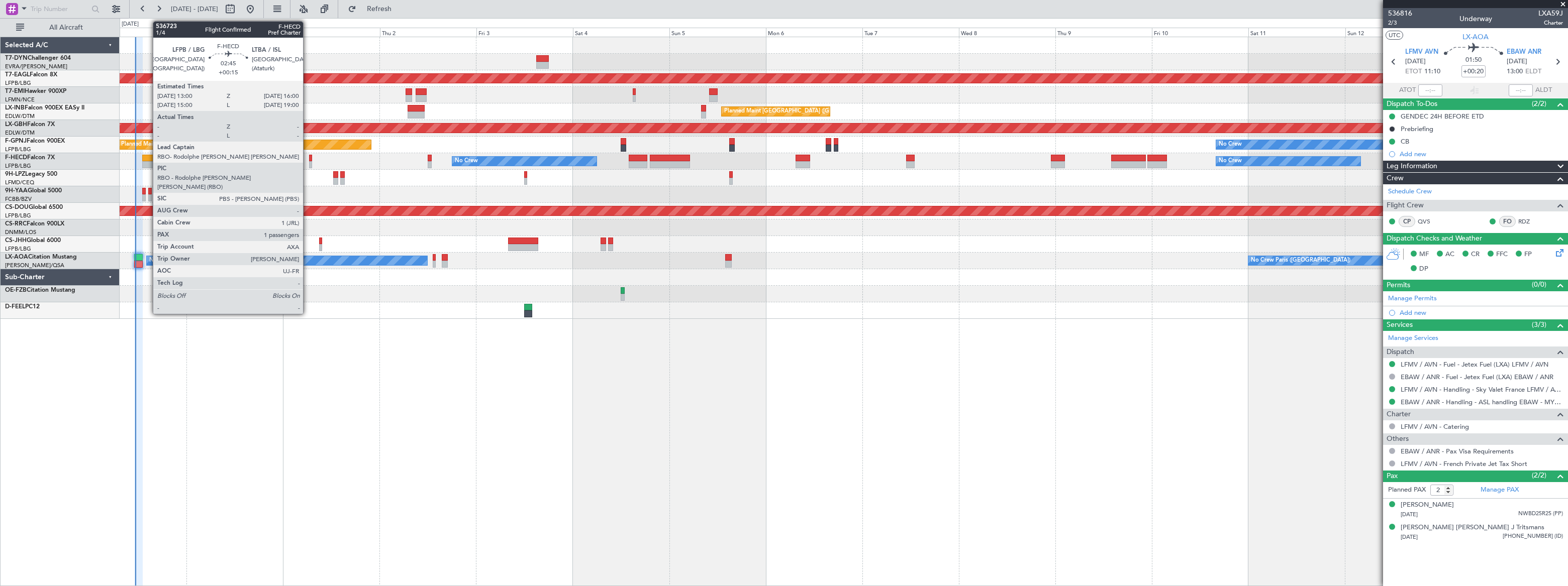
click at [148, 157] on div at bounding box center [148, 158] width 13 height 7
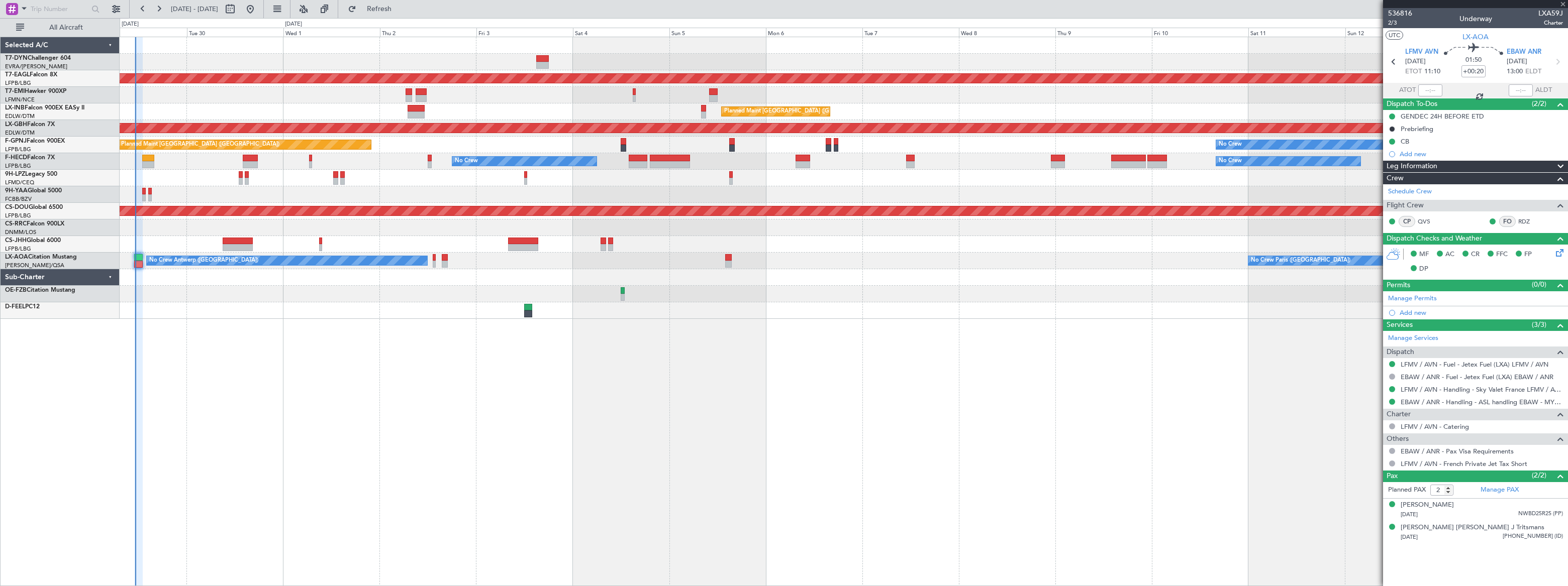
type input "+00:15"
type input "1"
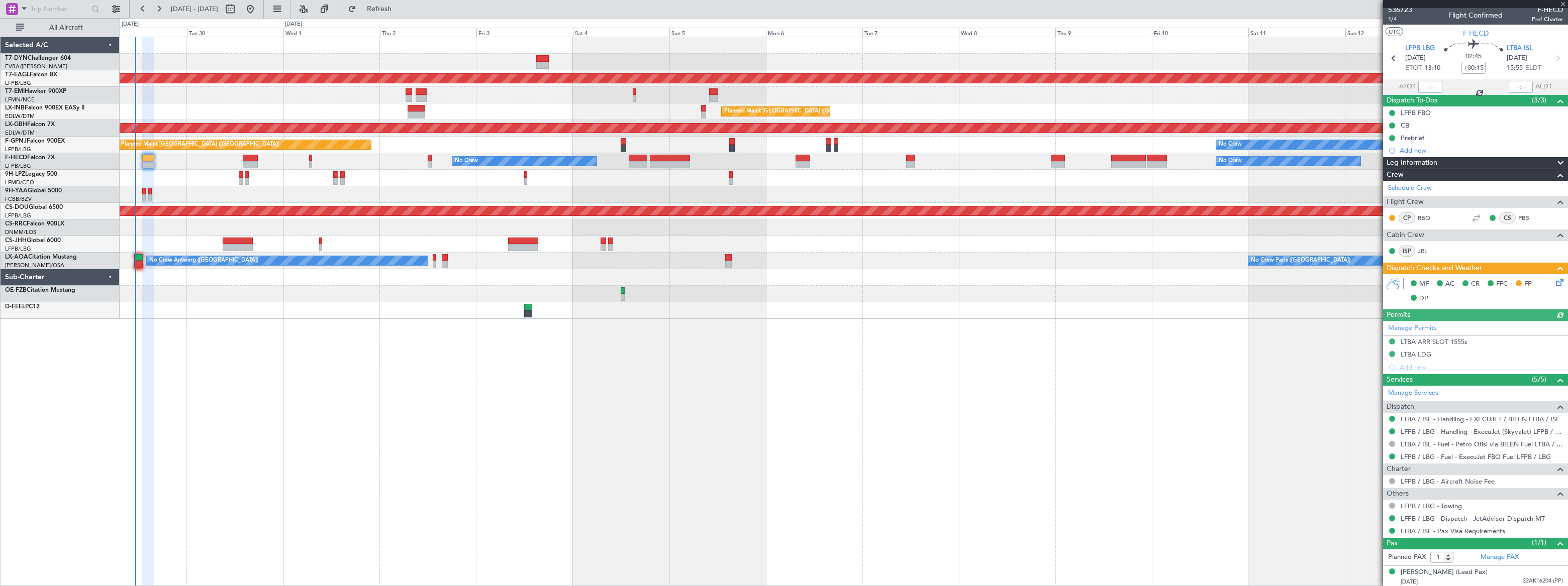
scroll to position [4, 0]
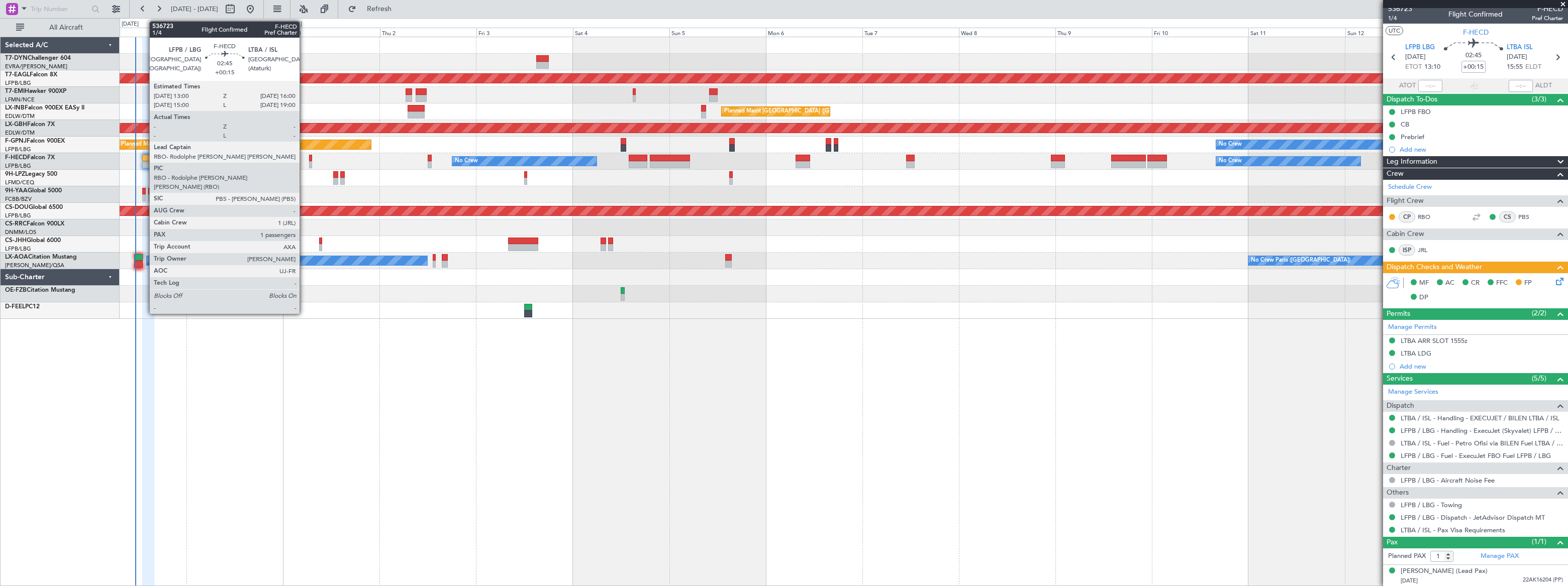
click at [146, 163] on div at bounding box center [148, 164] width 13 height 7
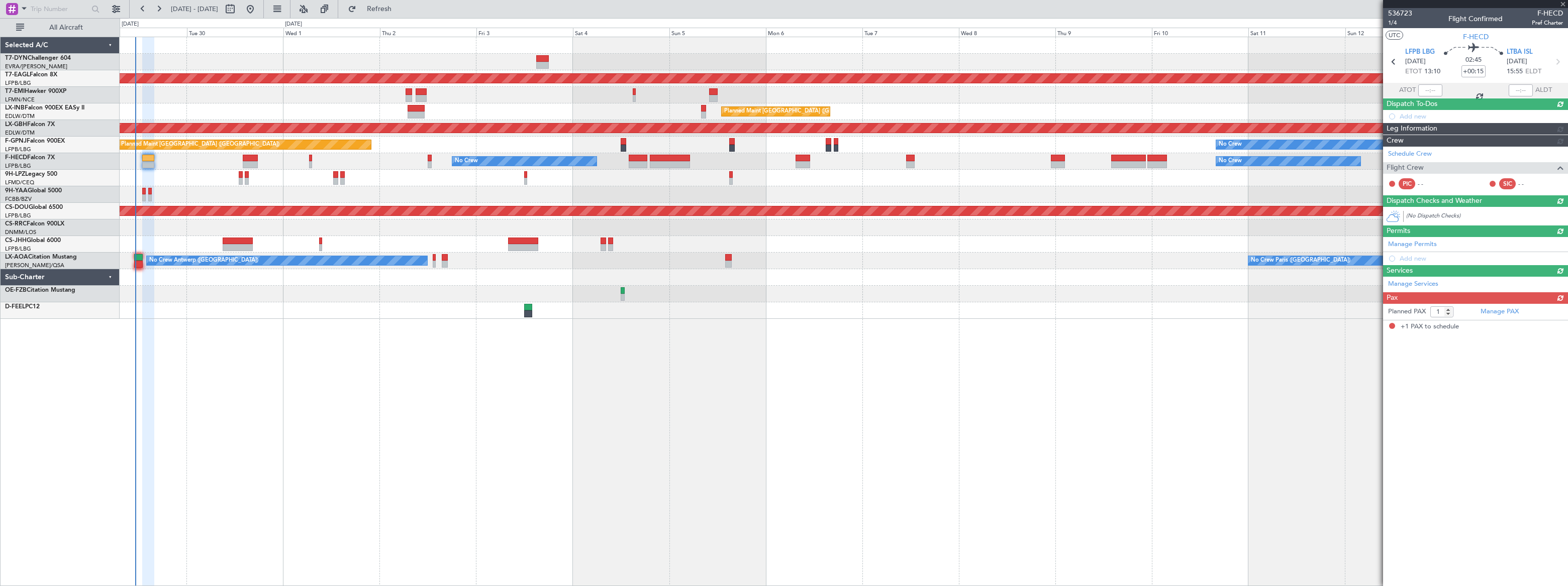
scroll to position [0, 0]
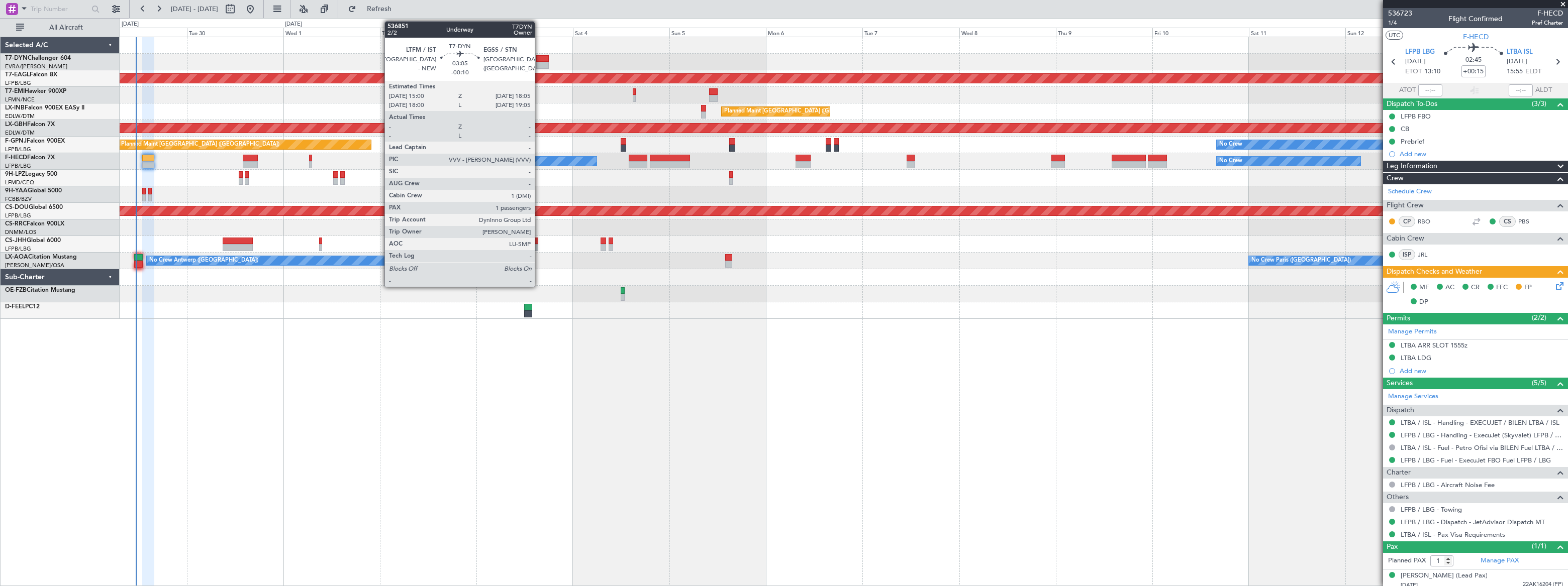
click at [540, 59] on div at bounding box center [543, 59] width 13 height 7
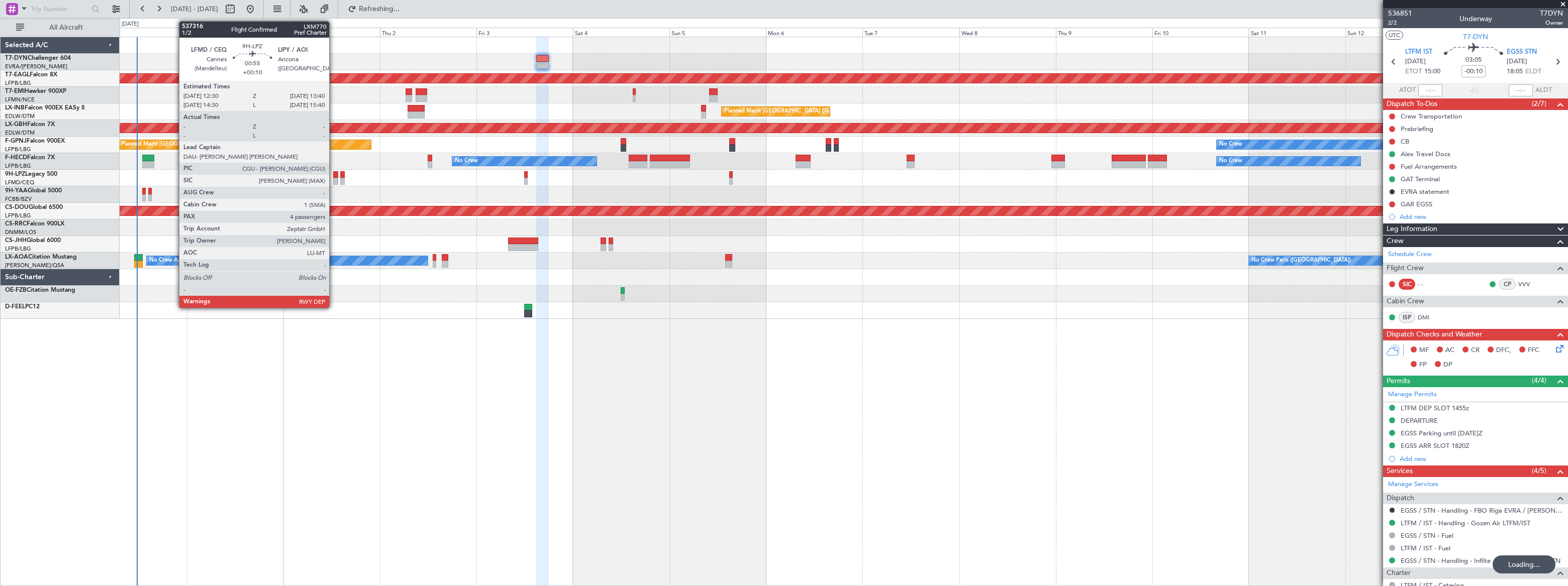
click at [333, 178] on div at bounding box center [336, 181] width 5 height 7
type input "+00:10"
type input "4"
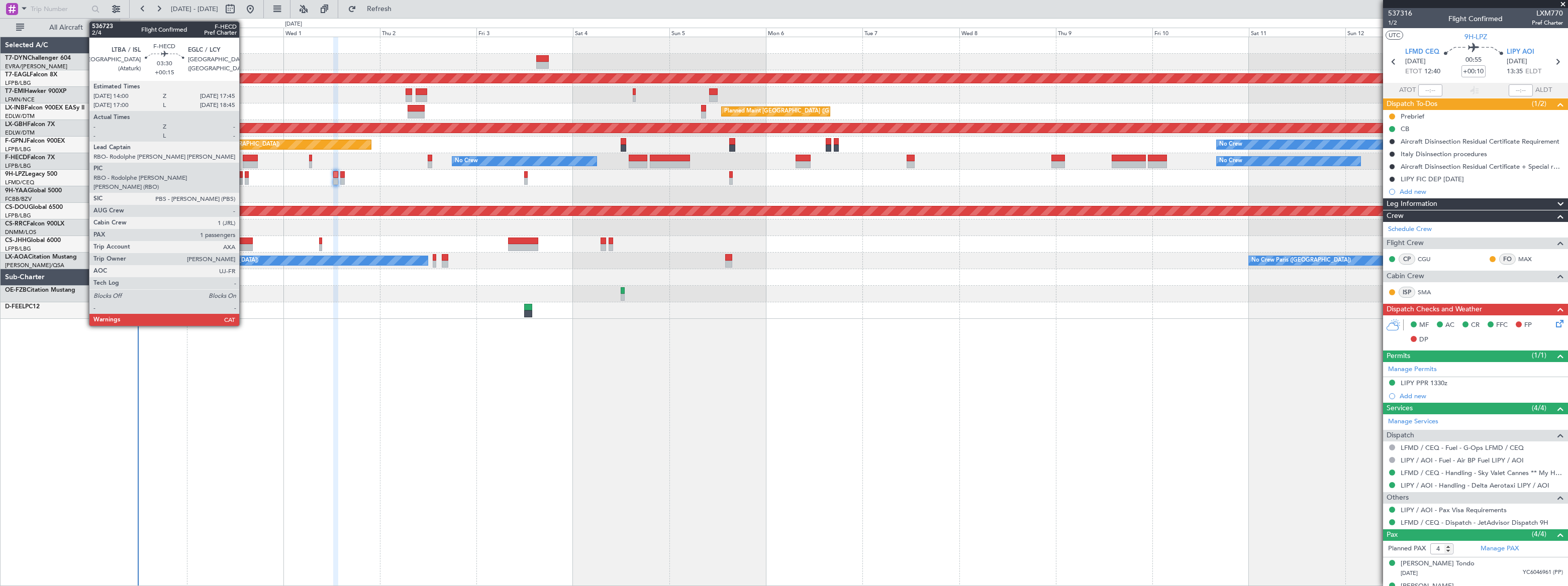
click at [244, 160] on div at bounding box center [250, 158] width 15 height 7
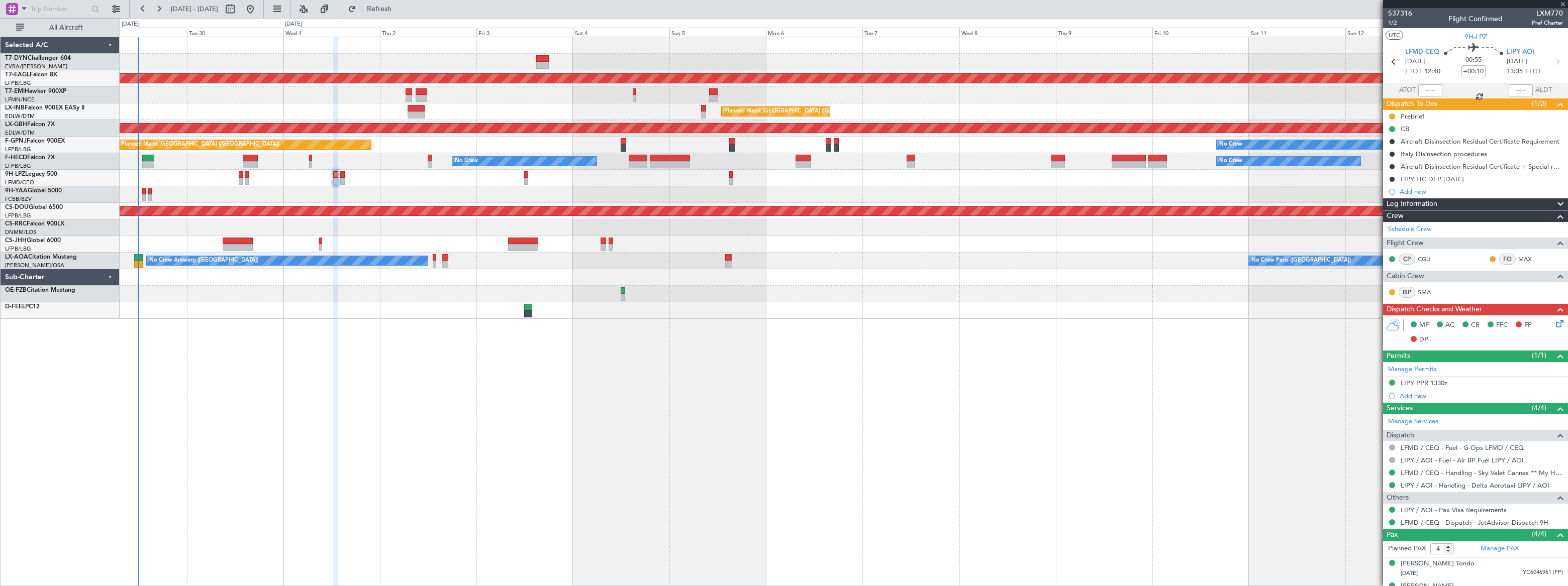
type input "+00:15"
type input "1"
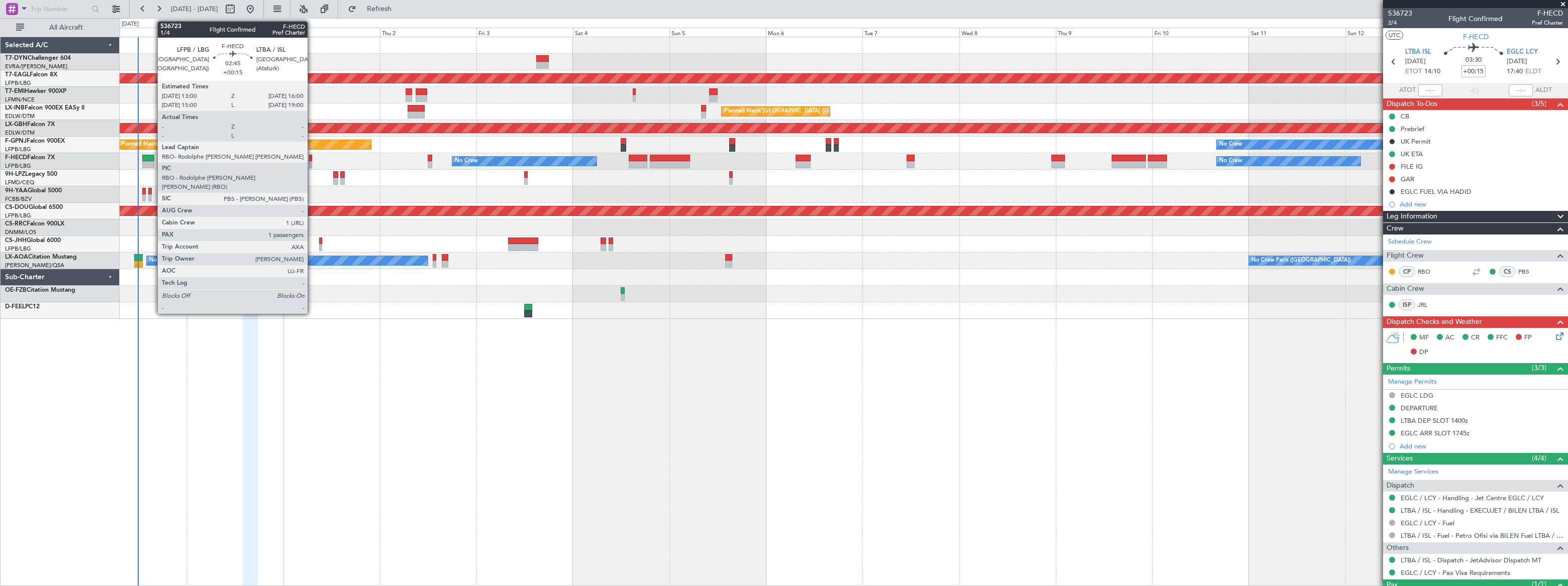
click at [152, 160] on div at bounding box center [148, 158] width 13 height 7
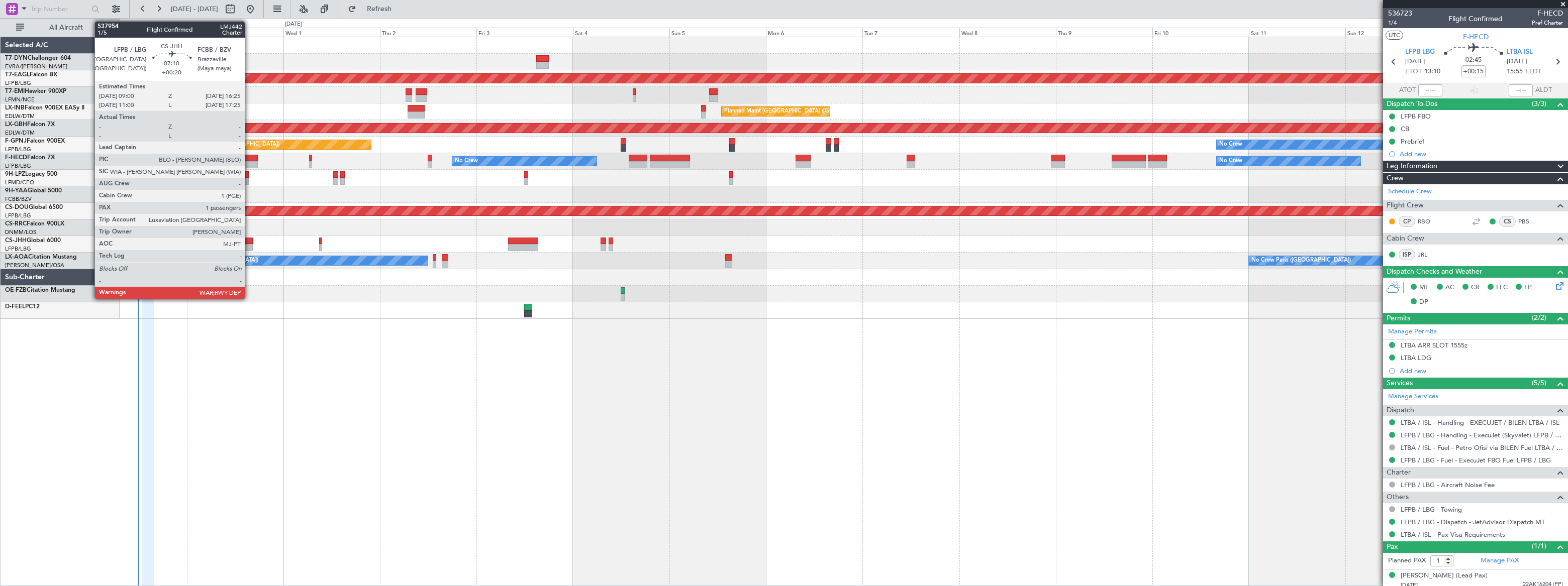
click at [249, 242] on div at bounding box center [237, 241] width 30 height 7
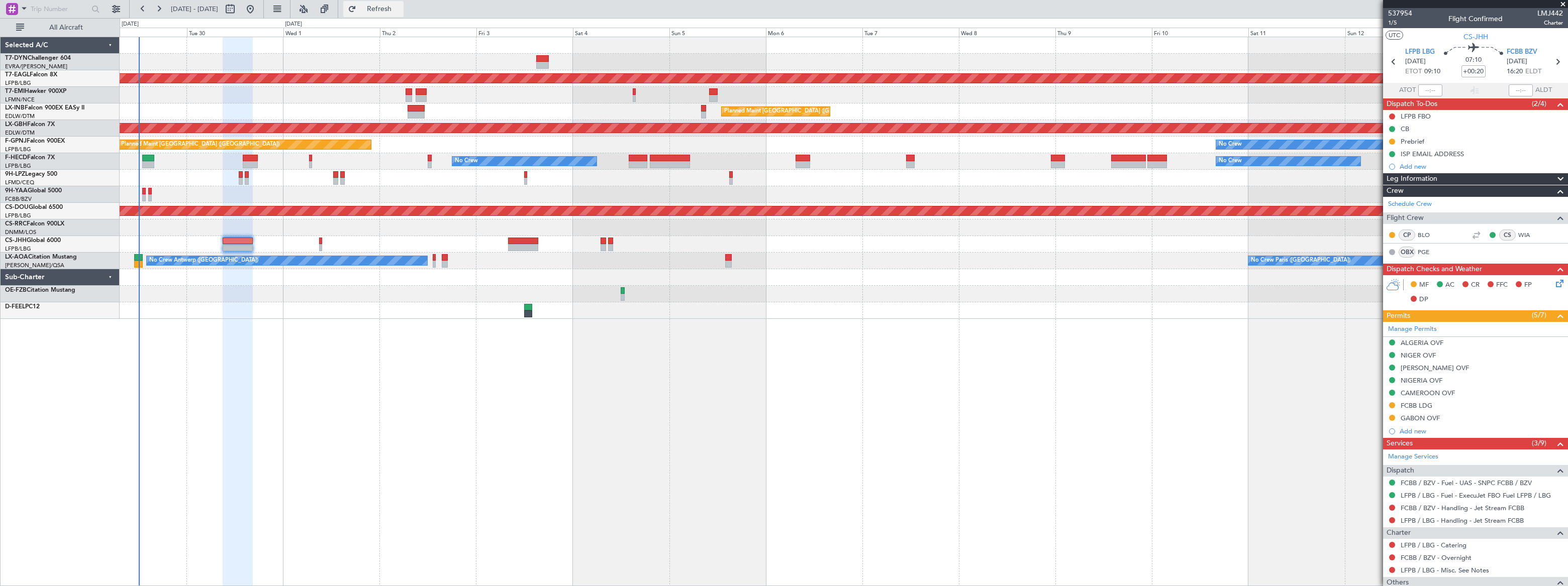
click at [400, 6] on span "Refresh" at bounding box center [379, 9] width 42 height 7
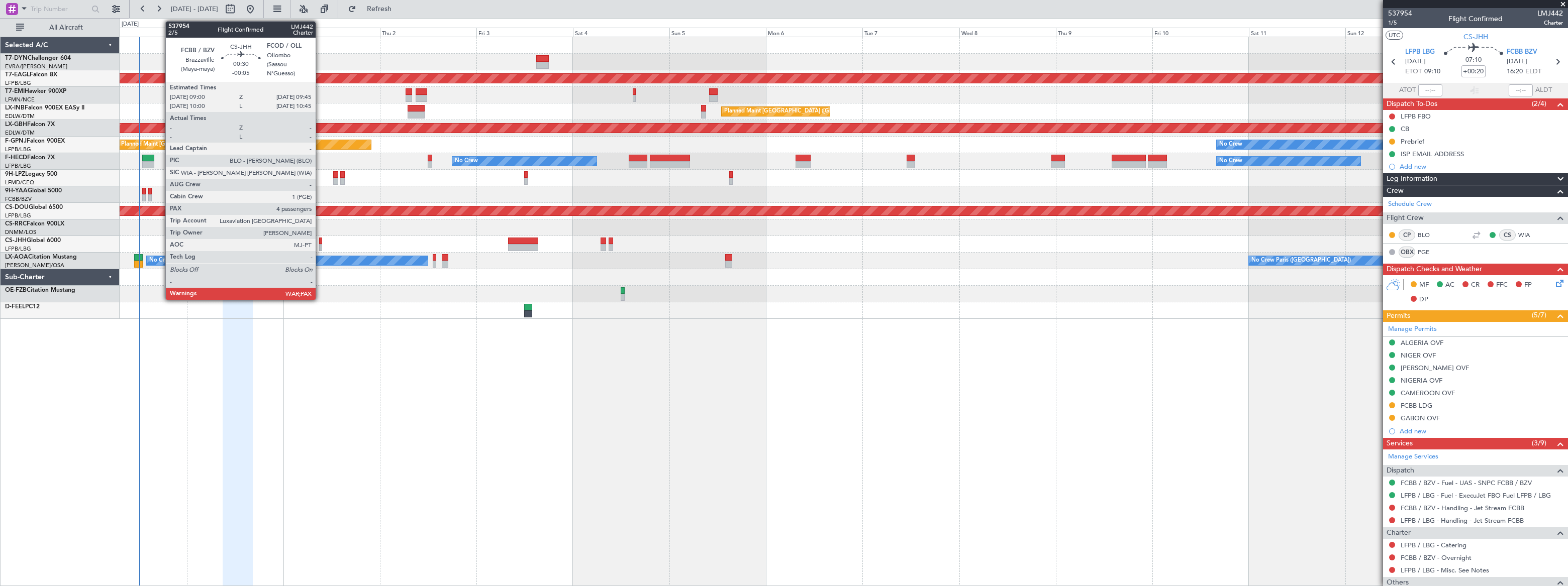
click at [320, 241] on div at bounding box center [321, 241] width 4 height 7
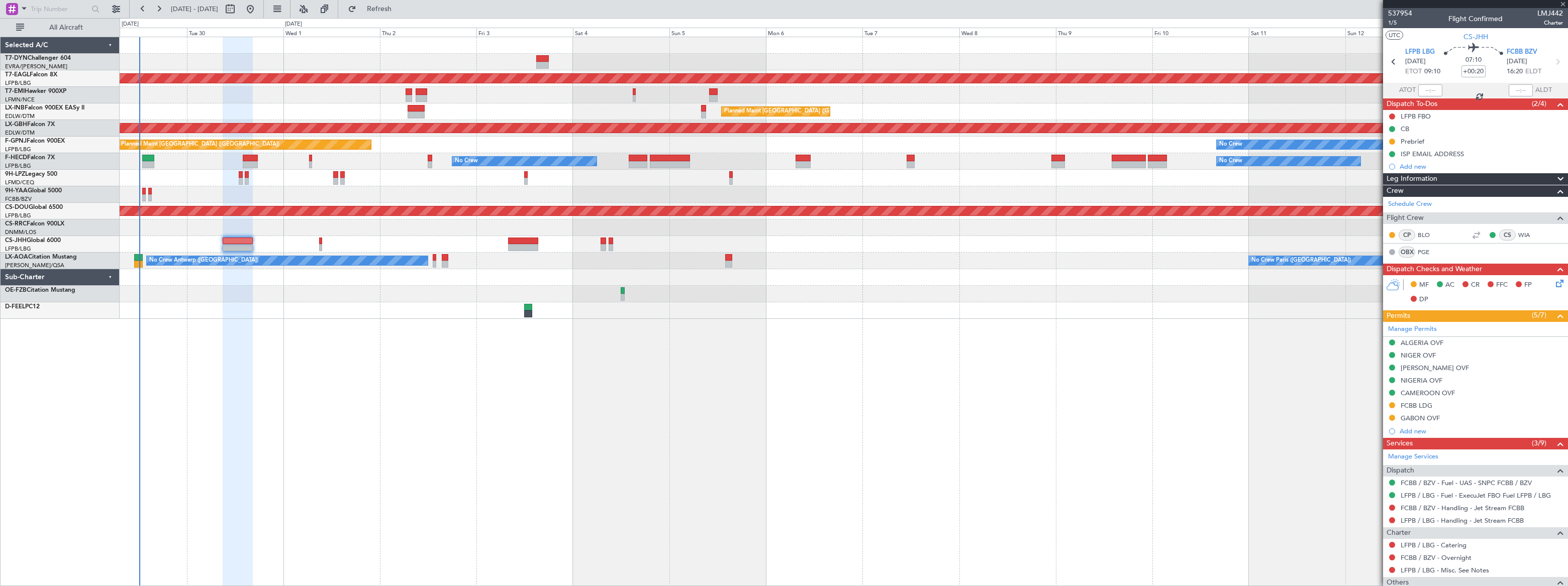
type input "-00:05"
type input "5"
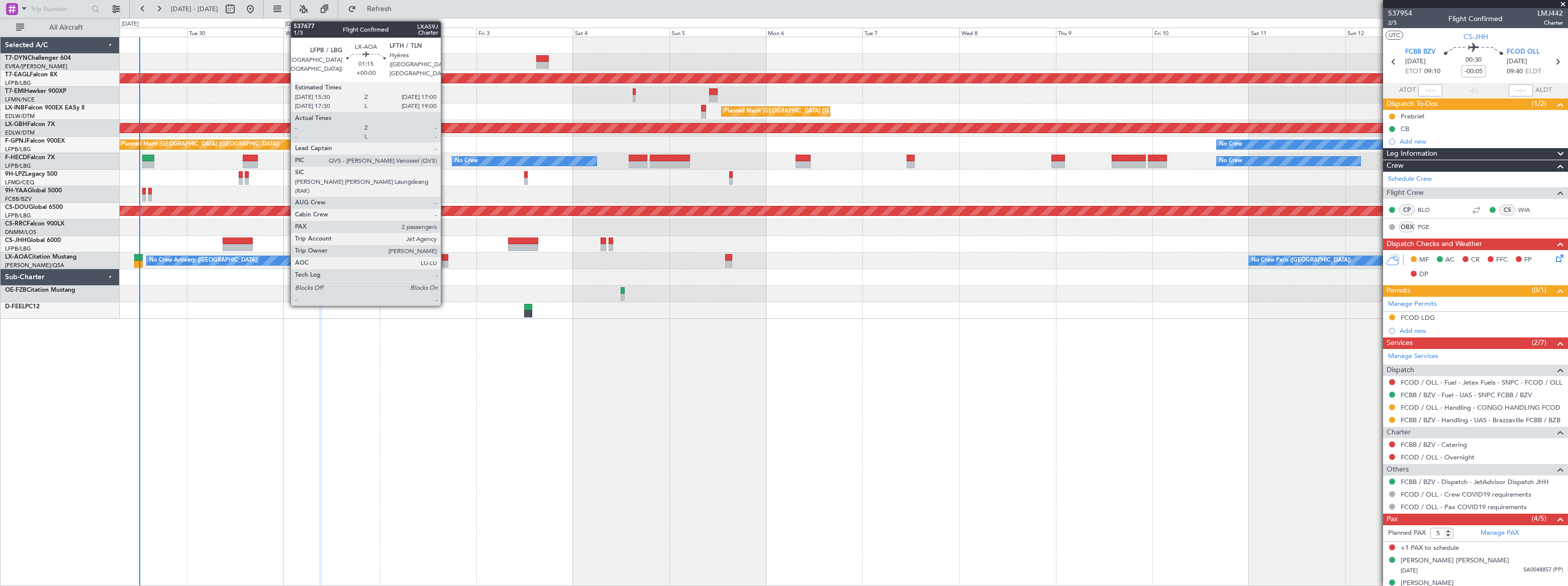
click at [445, 259] on div at bounding box center [445, 258] width 6 height 7
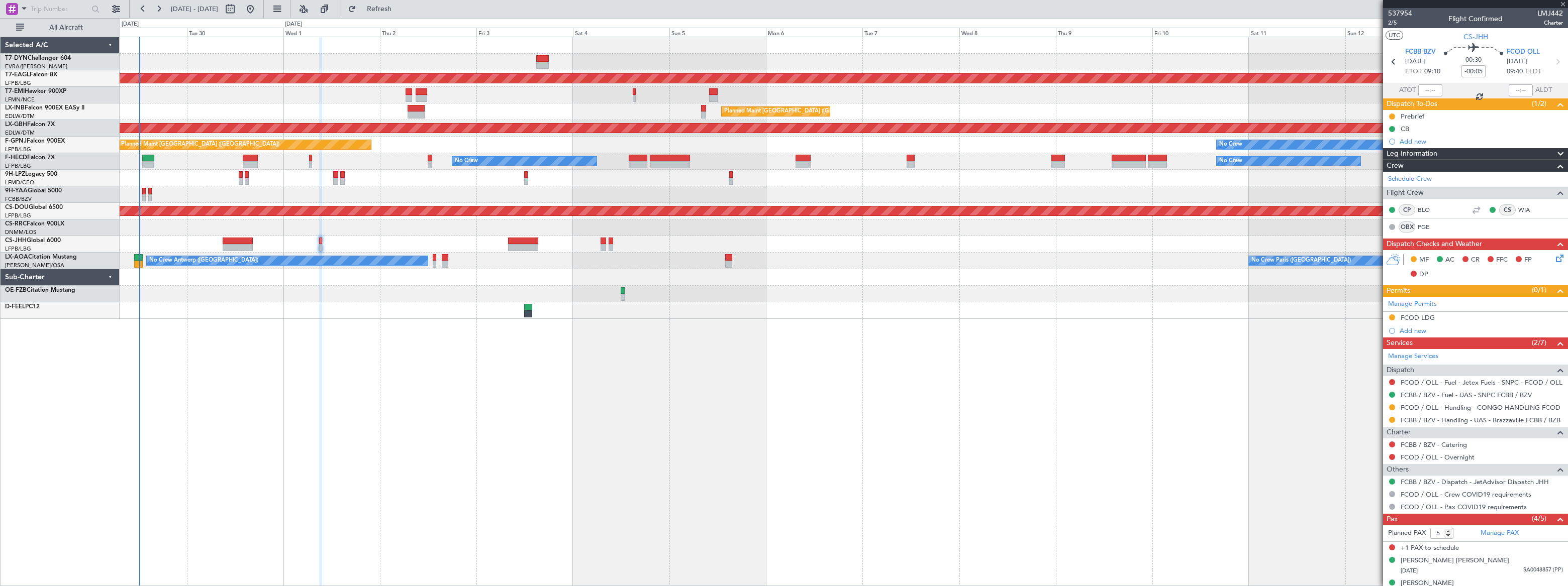
type input "2"
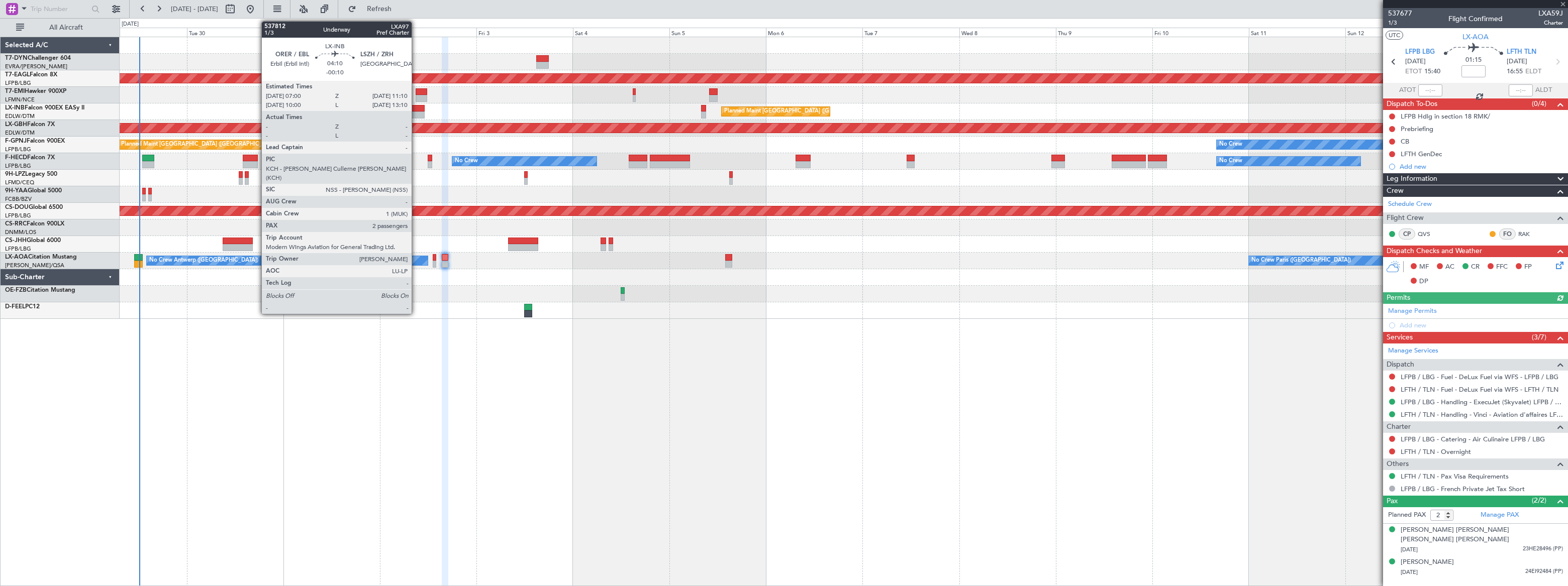
click at [416, 109] on div at bounding box center [416, 108] width 17 height 7
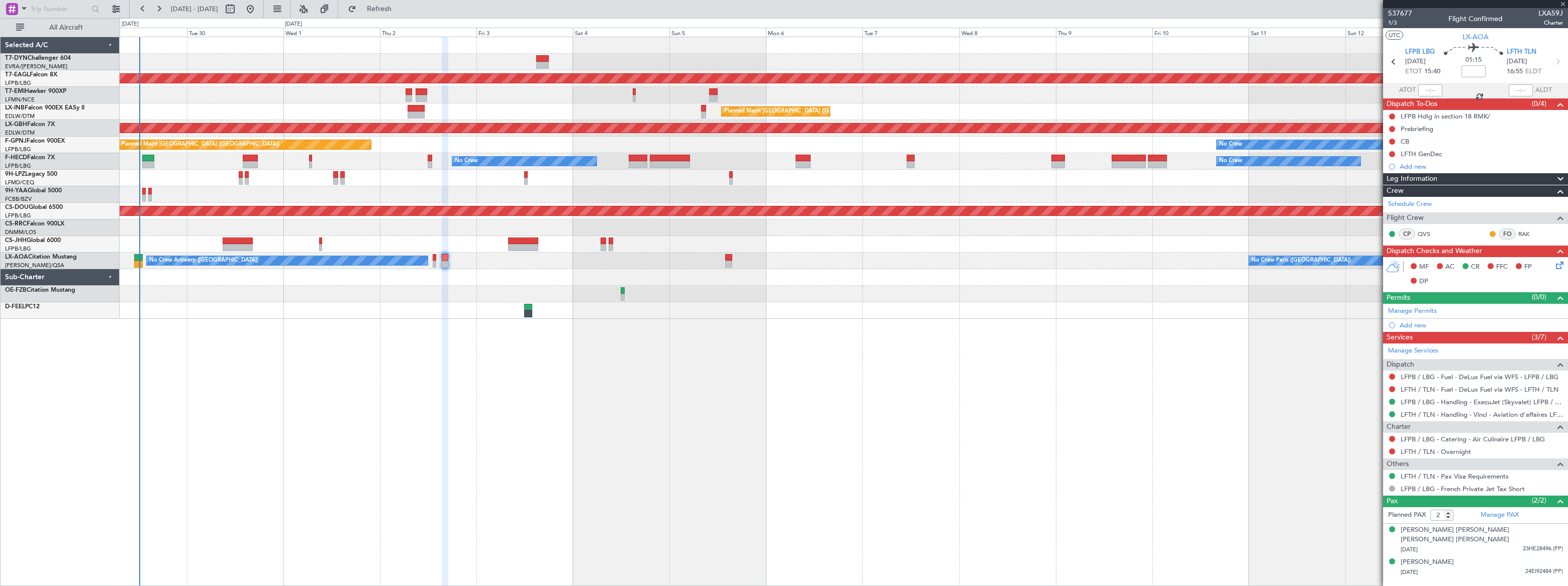
type input "-00:10"
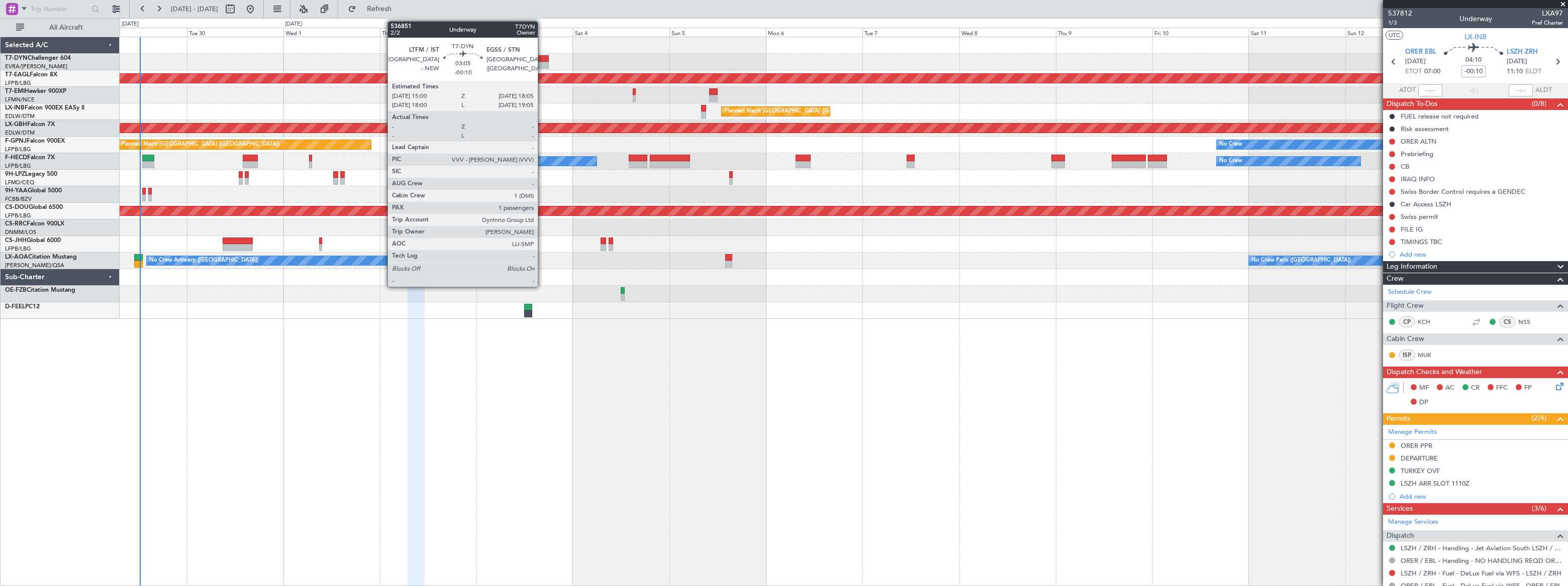
click at [542, 60] on div at bounding box center [543, 59] width 13 height 7
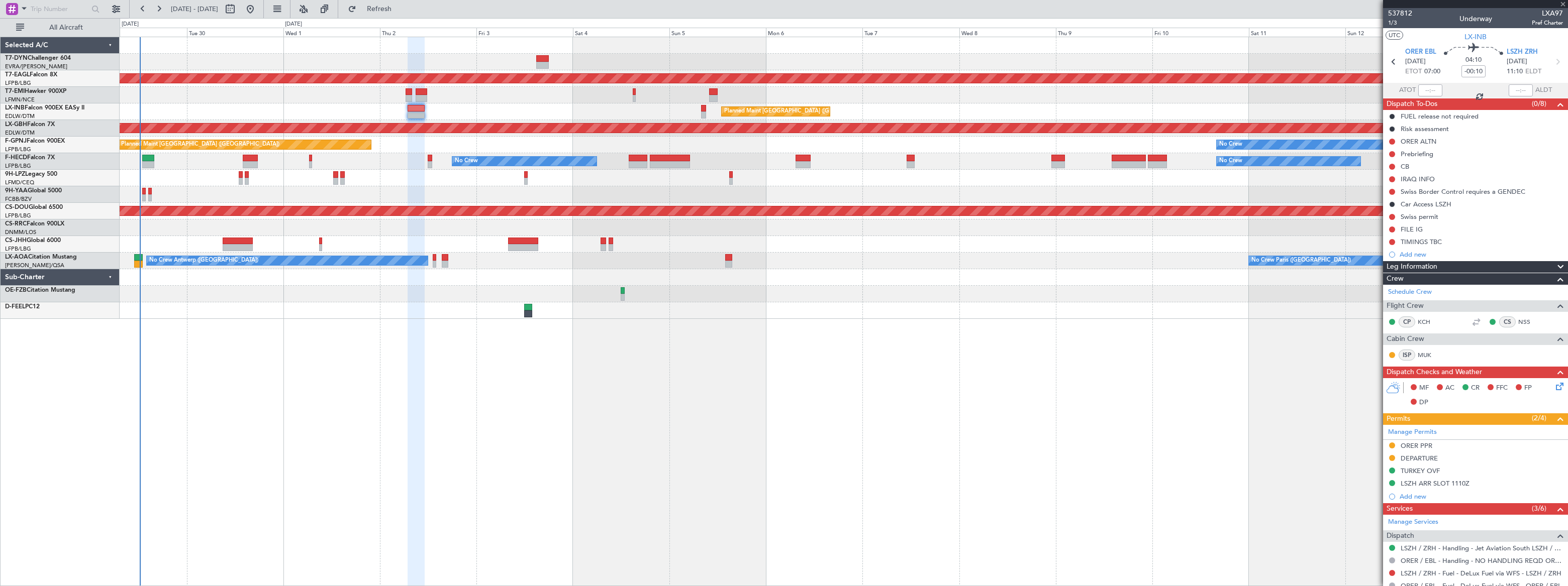
type input "1"
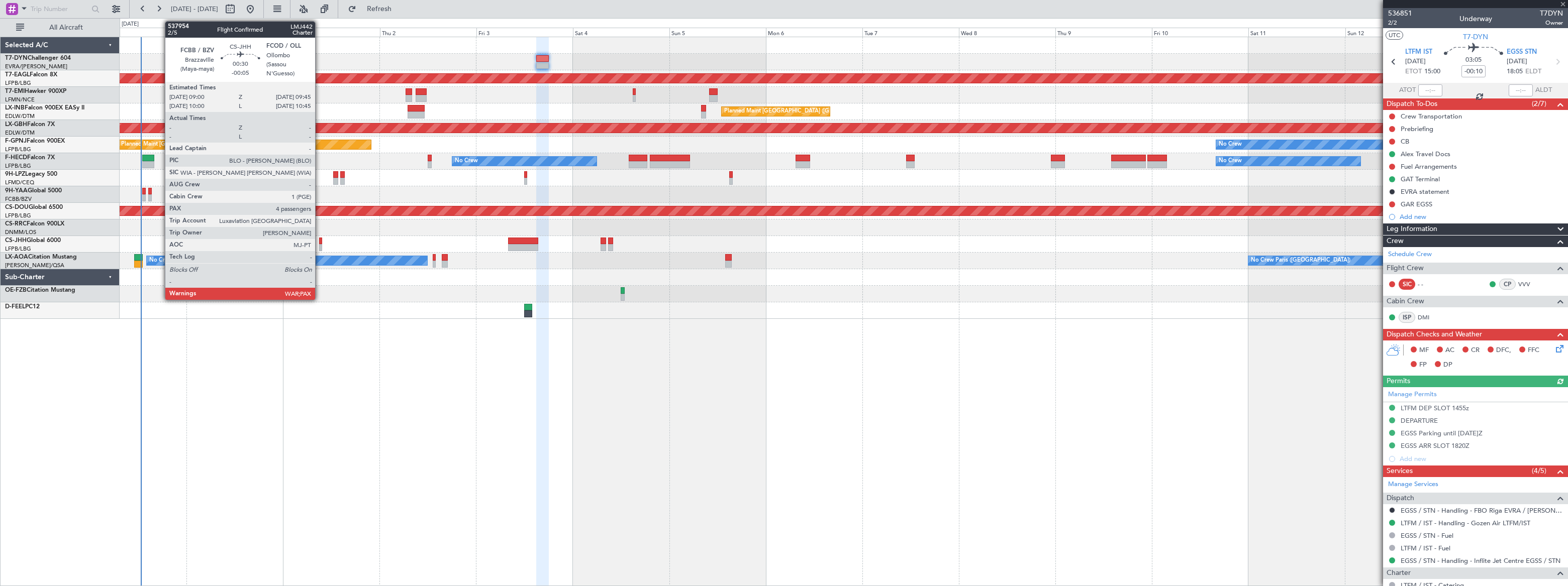
click at [319, 245] on div at bounding box center [321, 248] width 4 height 7
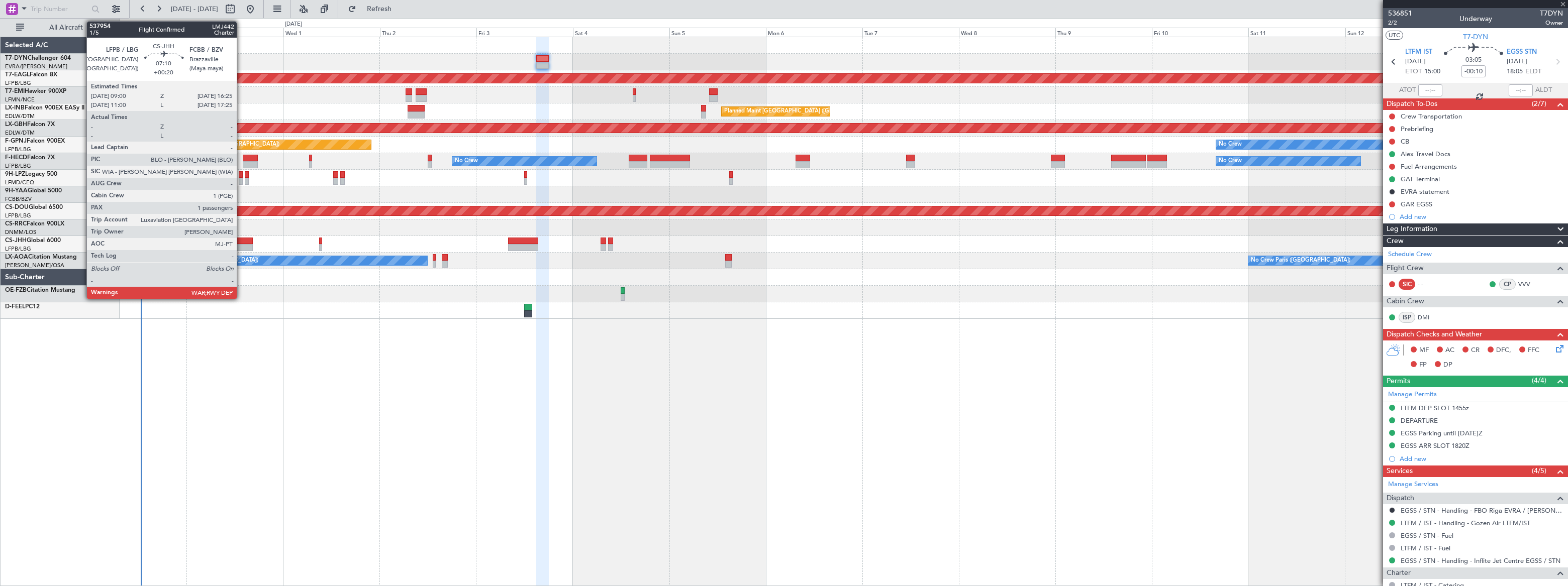
type input "-00:05"
type input "5"
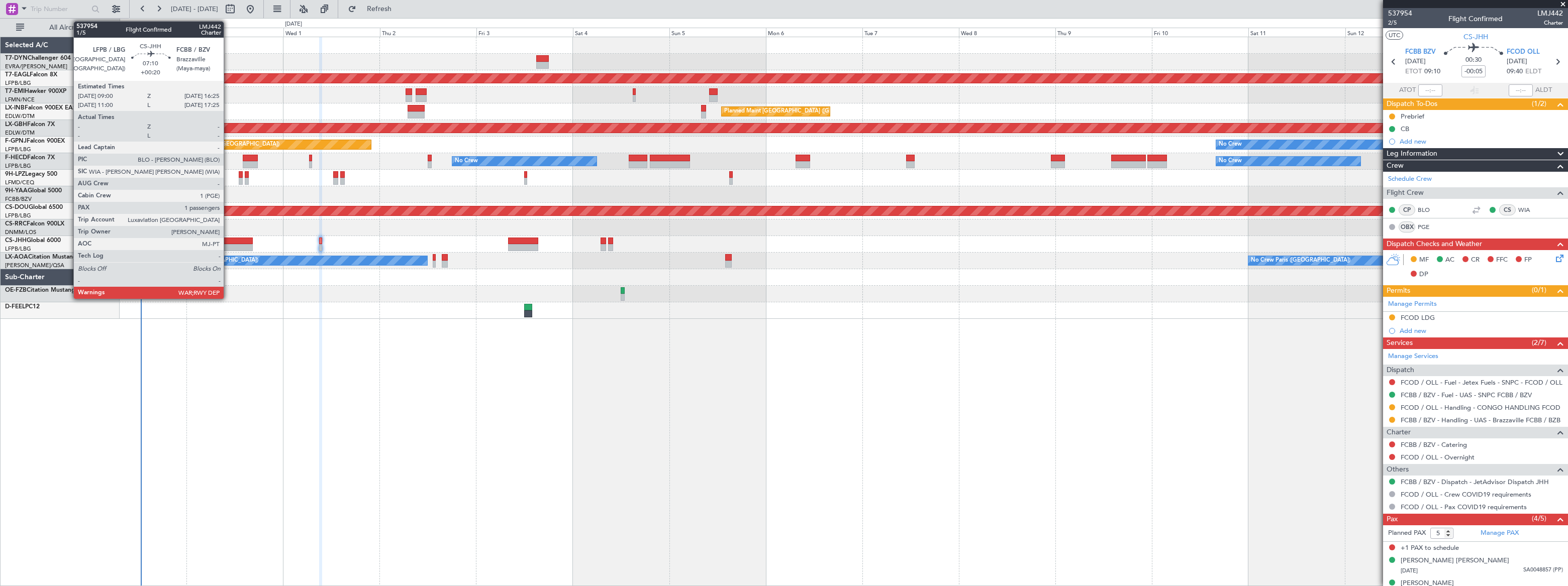
click at [230, 239] on div at bounding box center [237, 241] width 30 height 7
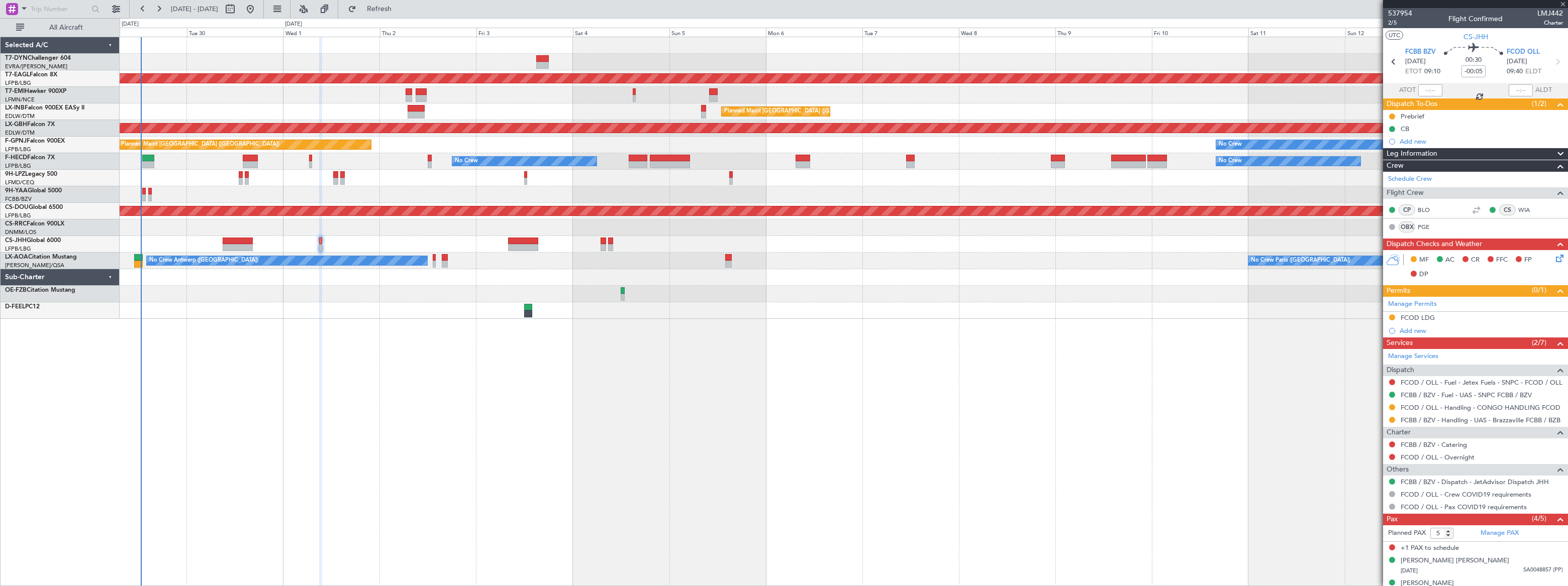
type input "+00:20"
type input "1"
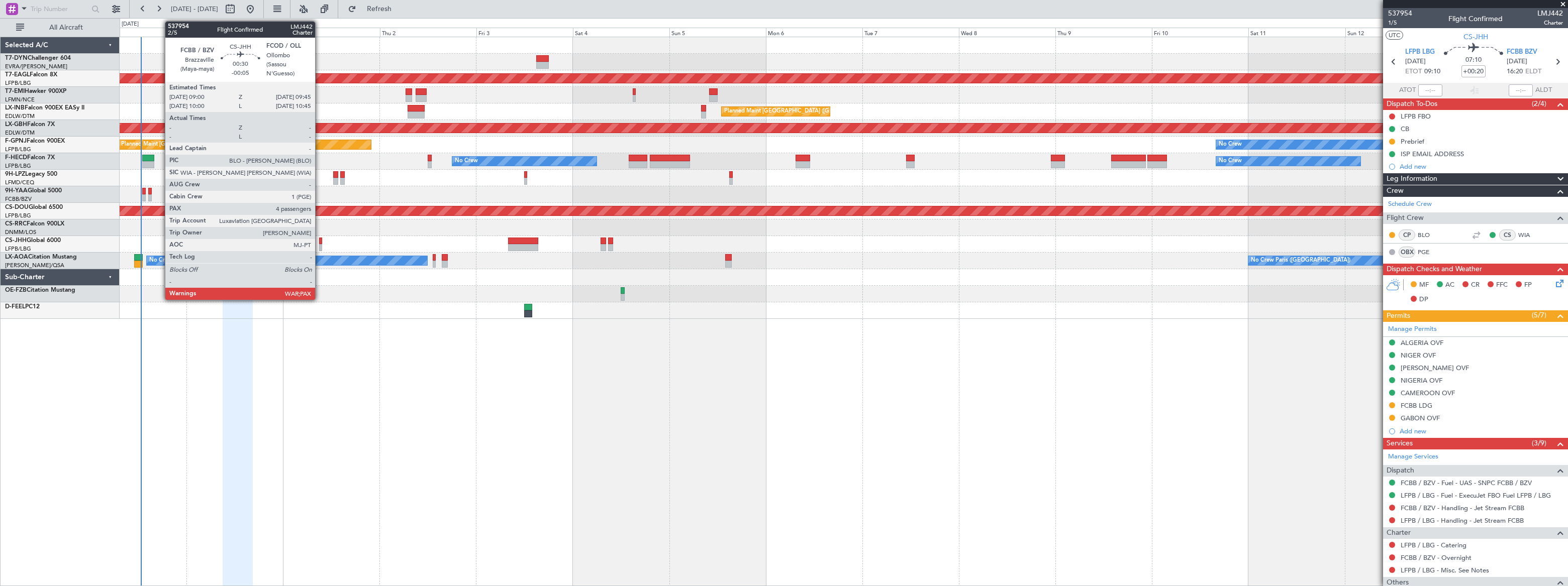
click at [319, 245] on div at bounding box center [321, 248] width 4 height 7
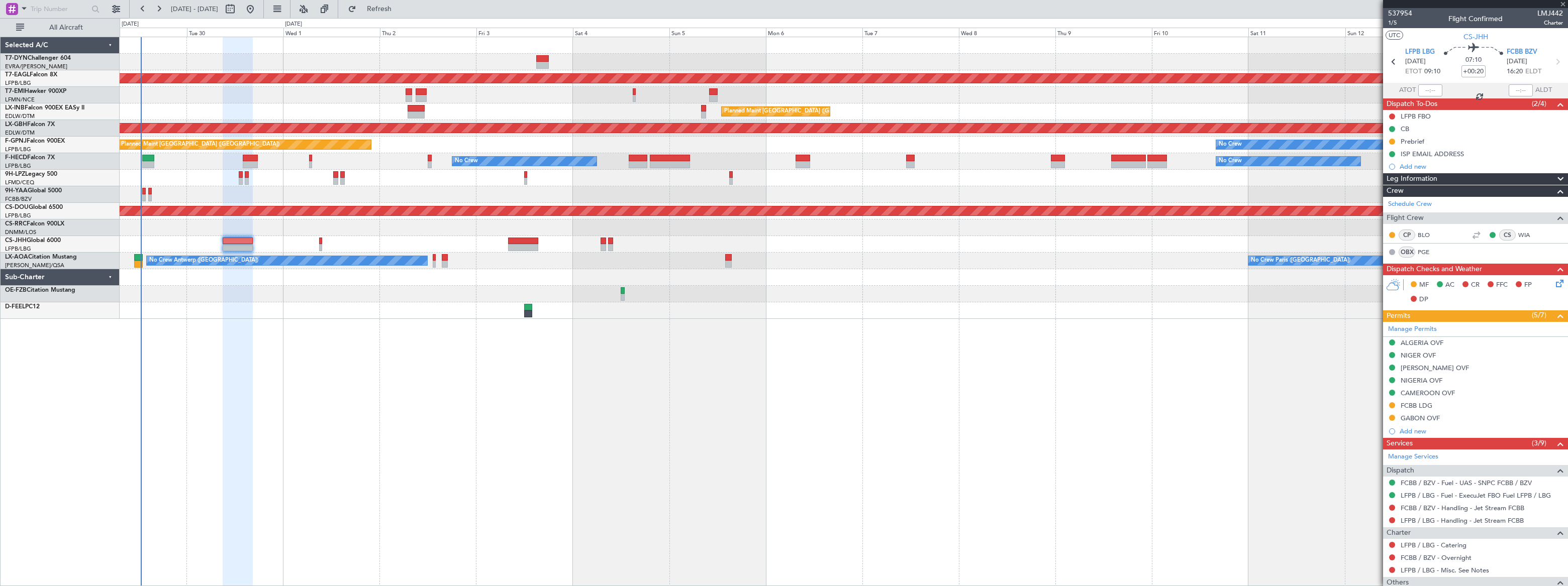
type input "-00:05"
type input "5"
